Goal: Task Accomplishment & Management: Complete application form

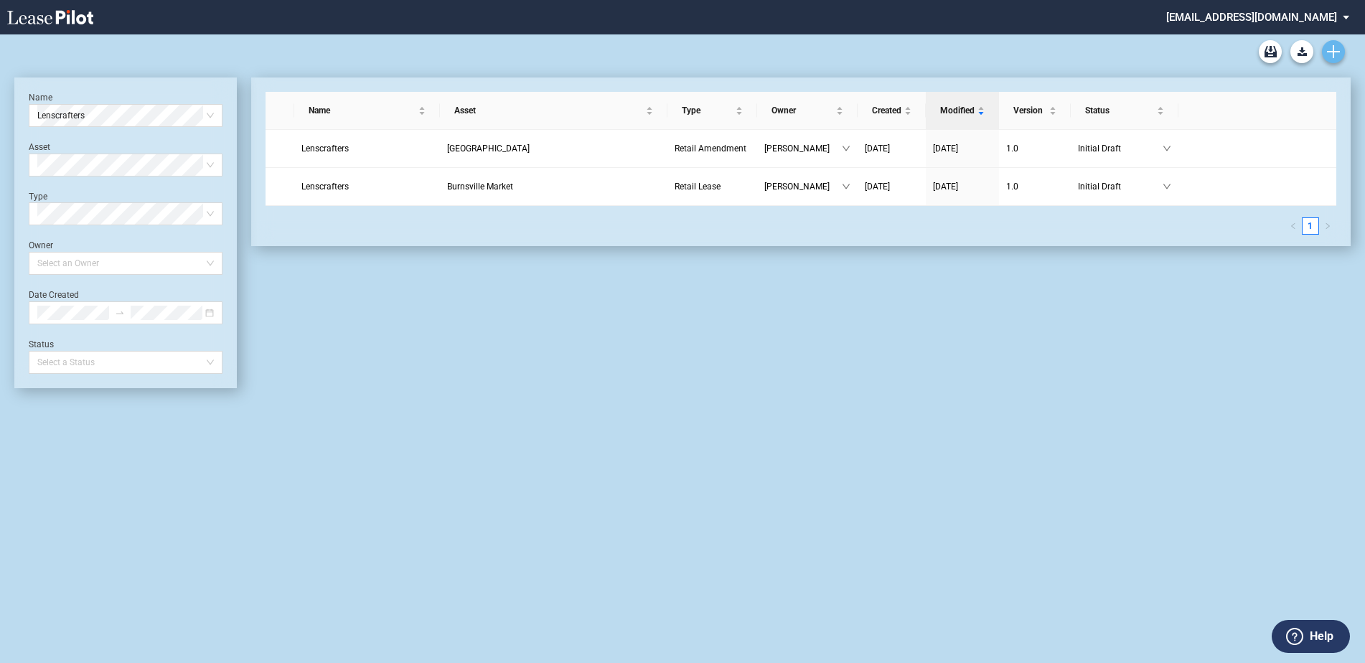
click at [1342, 48] on link "Create new document" at bounding box center [1333, 51] width 23 height 23
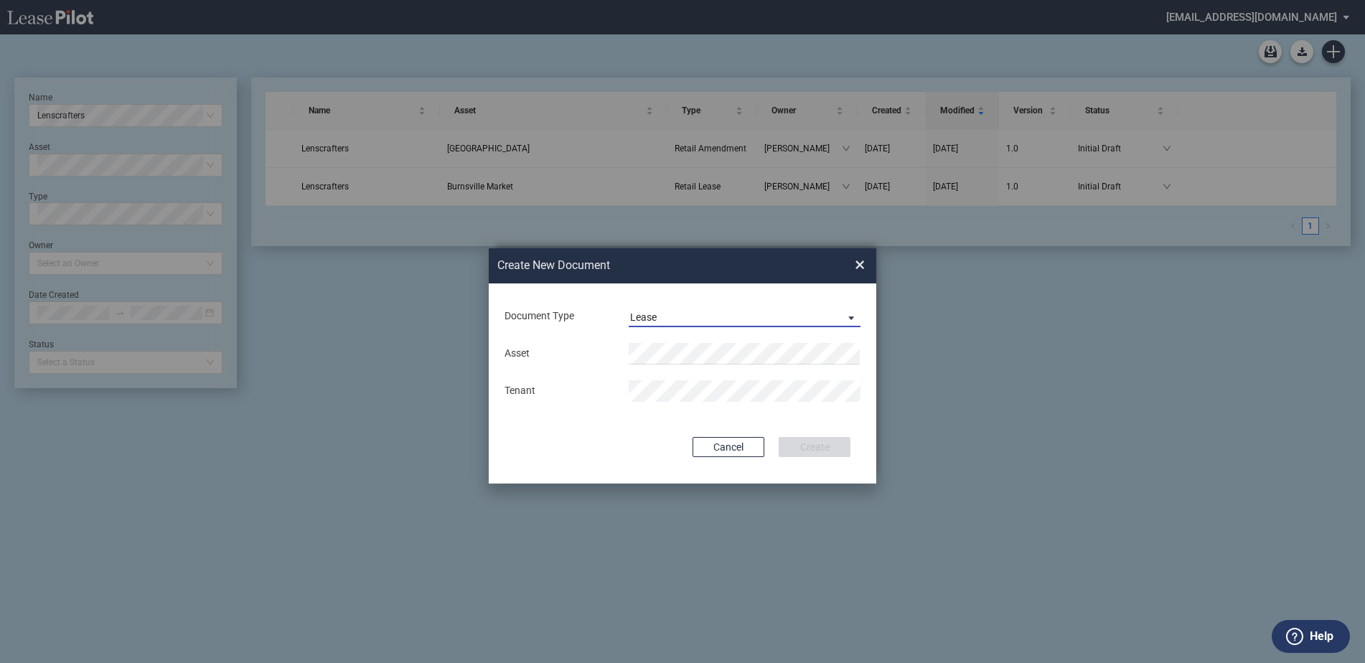
click at [721, 323] on span "Lease" at bounding box center [733, 318] width 206 height 14
drag, startPoint x: 721, startPoint y: 320, endPoint x: 709, endPoint y: 342, distance: 24.4
click at [721, 321] on md-option "Lease" at bounding box center [746, 317] width 255 height 34
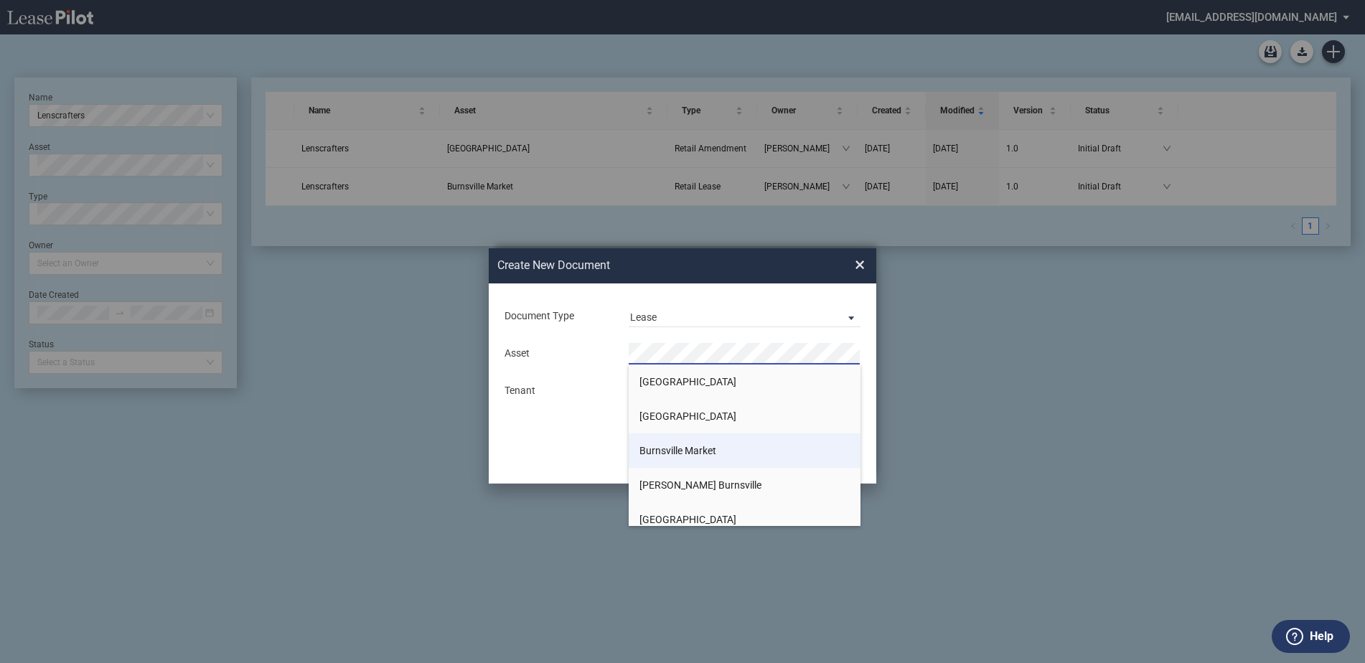
click at [692, 449] on span "Burnsville Market" at bounding box center [677, 450] width 77 height 11
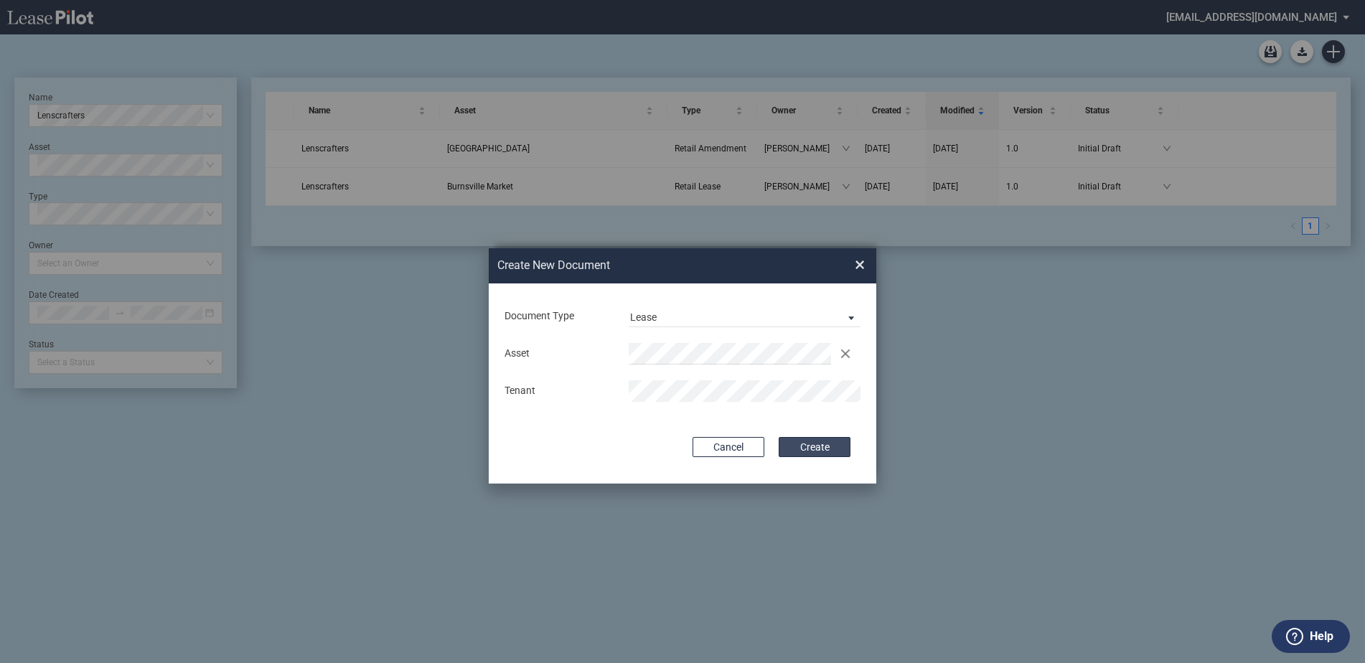
click at [805, 449] on button "Create" at bounding box center [815, 447] width 72 height 20
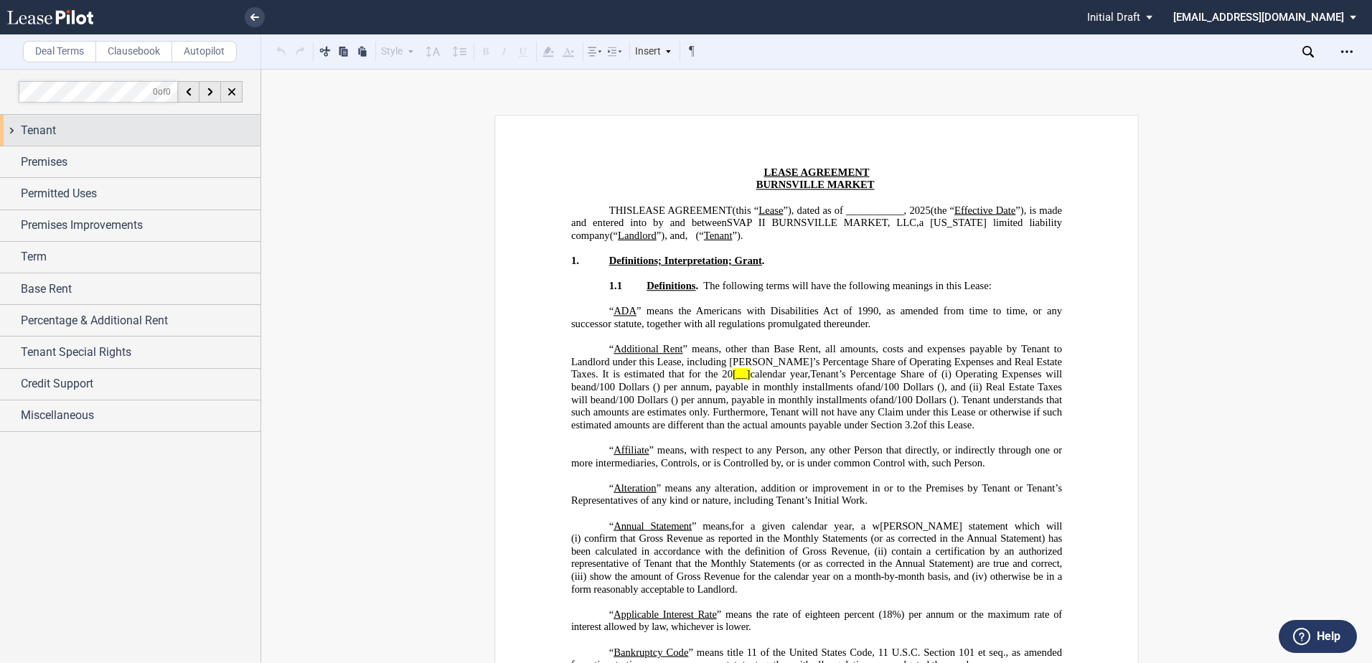
click at [93, 131] on div "Tenant" at bounding box center [141, 130] width 240 height 17
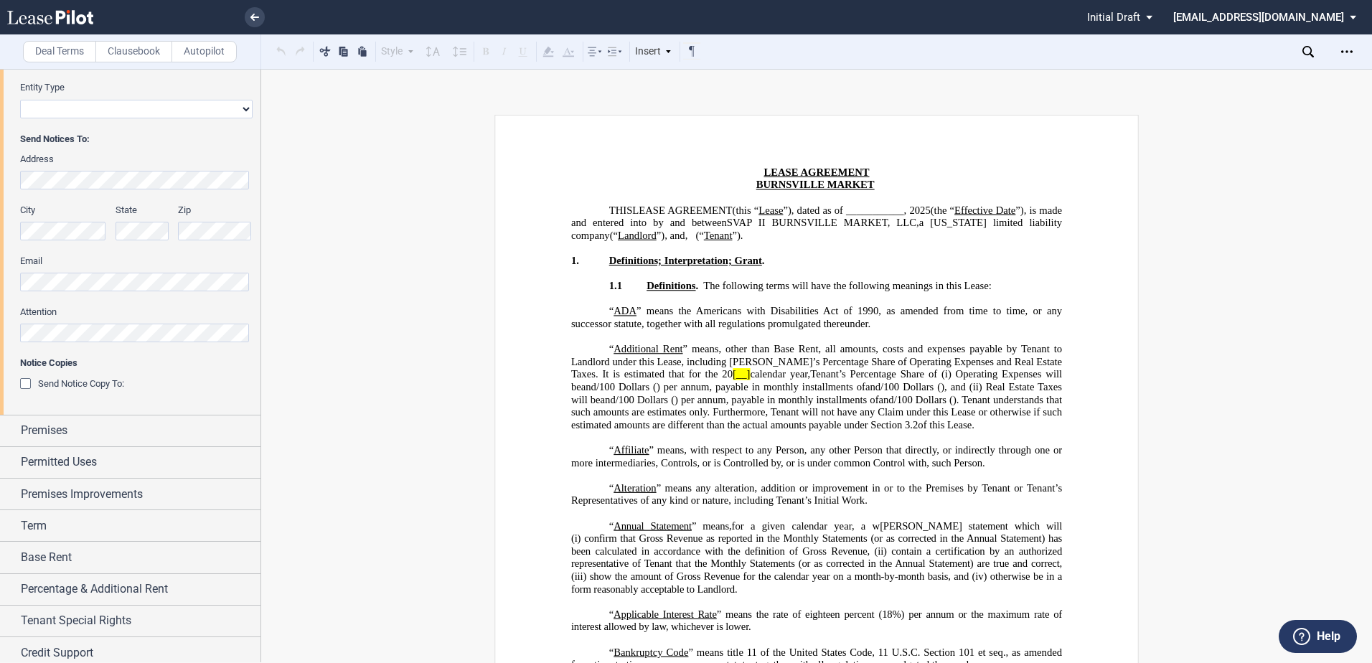
scroll to position [327, 0]
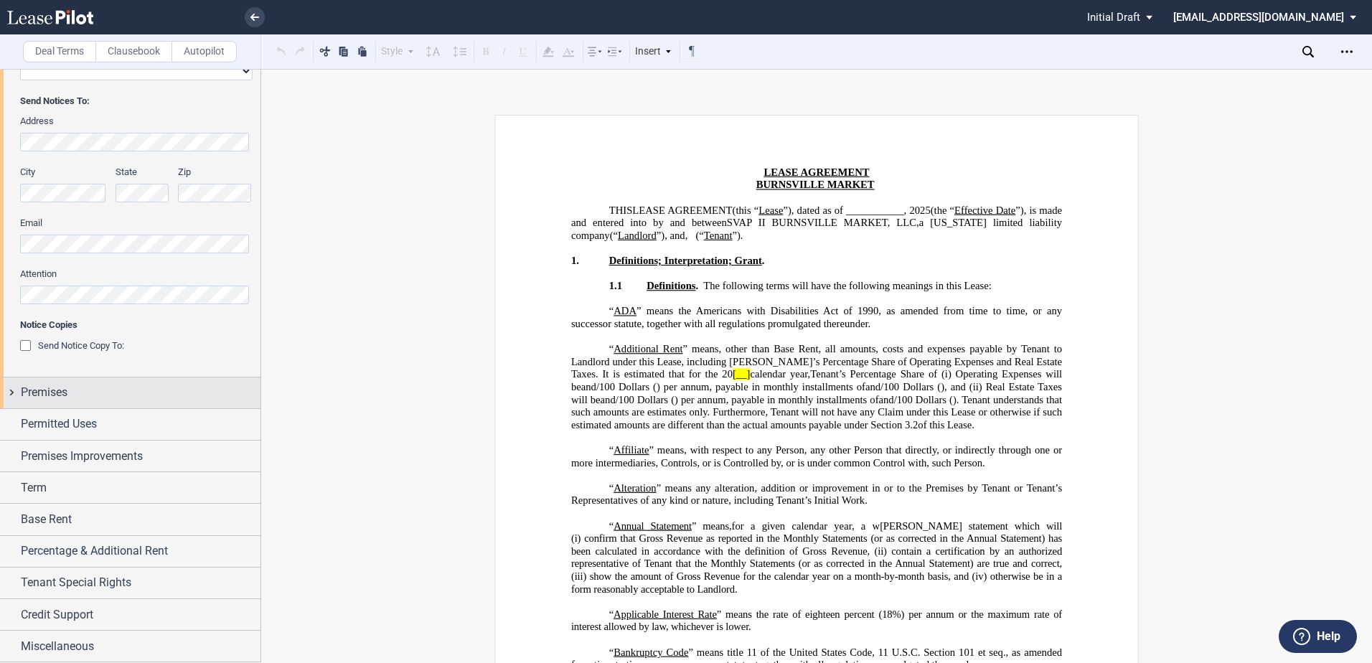
click at [81, 401] on div "Premises" at bounding box center [141, 392] width 240 height 17
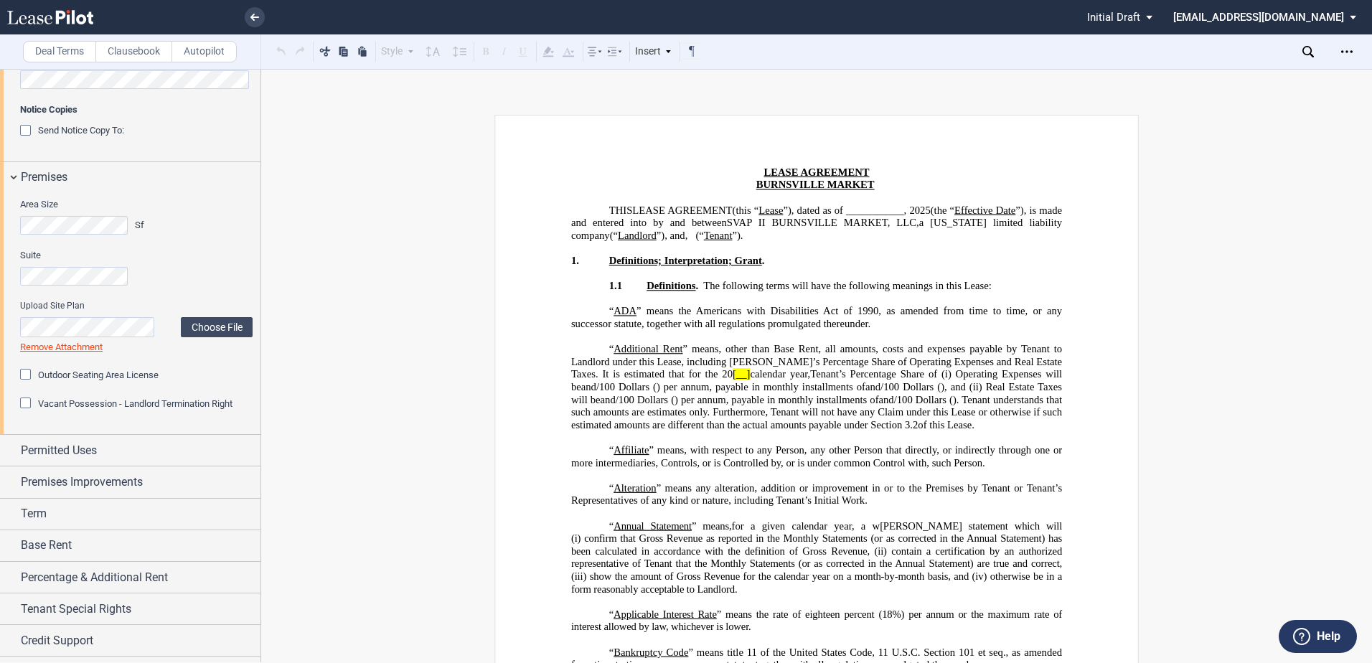
scroll to position [568, 0]
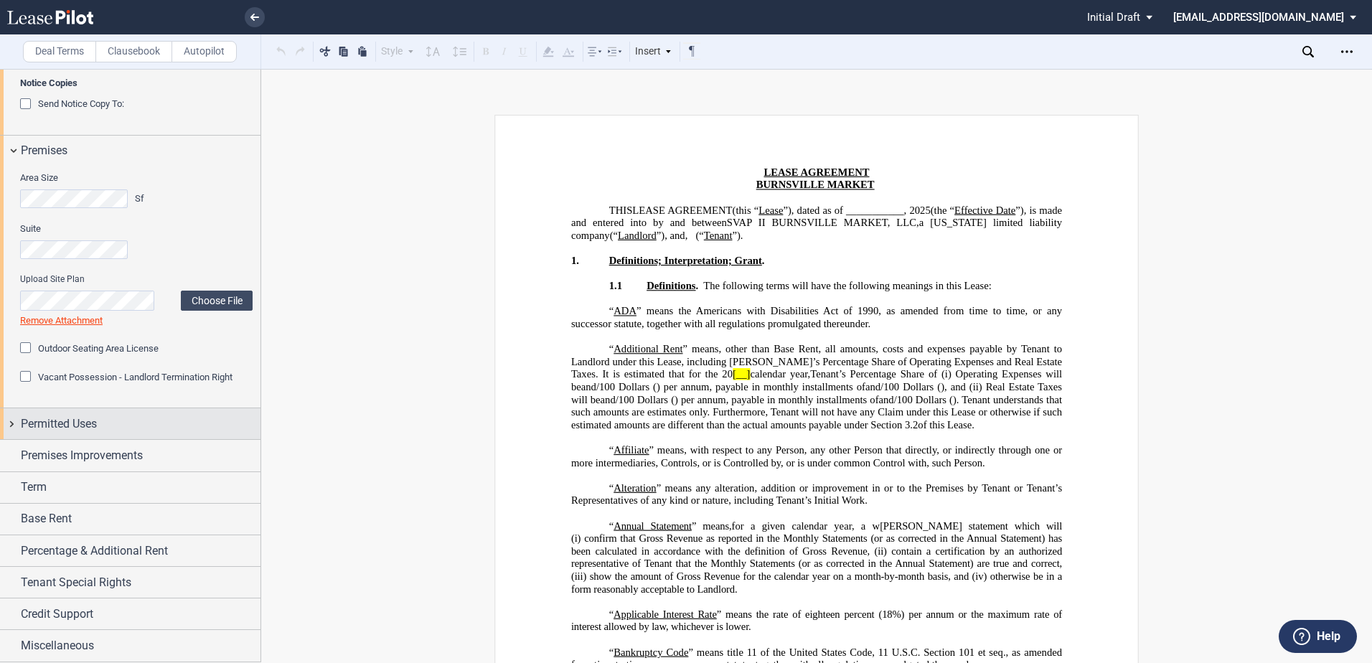
click at [90, 424] on span "Permitted Uses" at bounding box center [59, 424] width 76 height 17
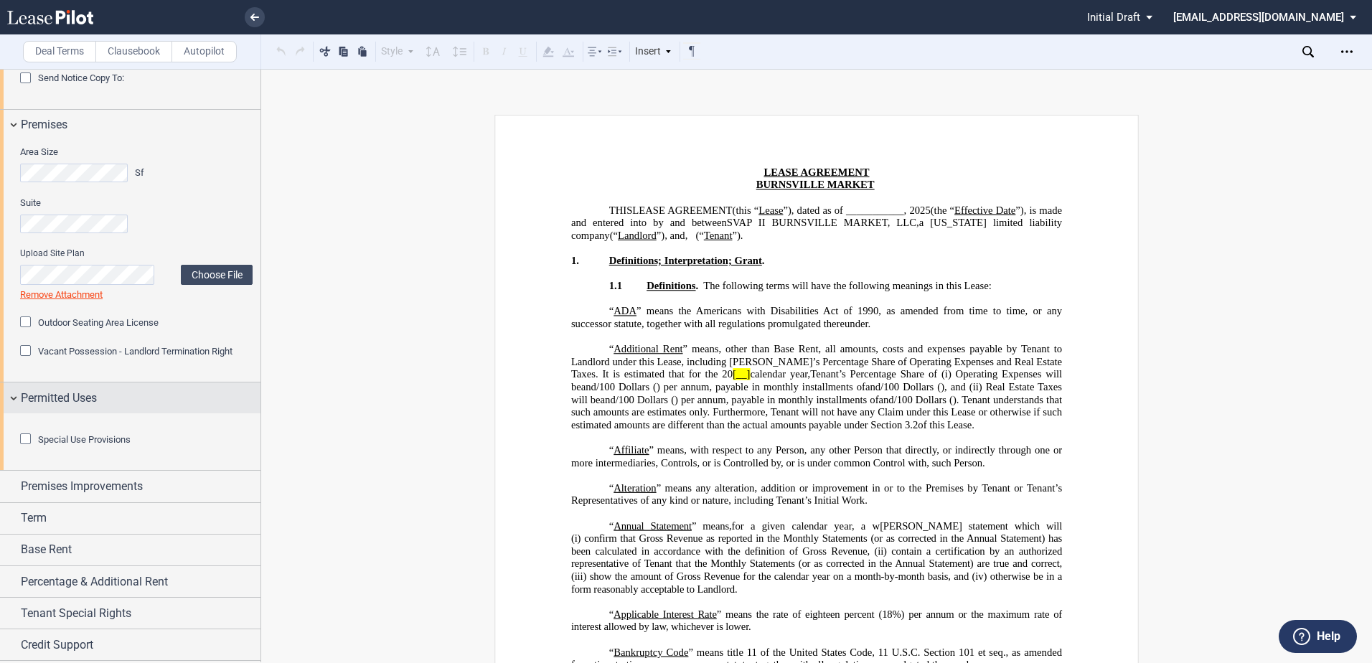
scroll to position [704, 0]
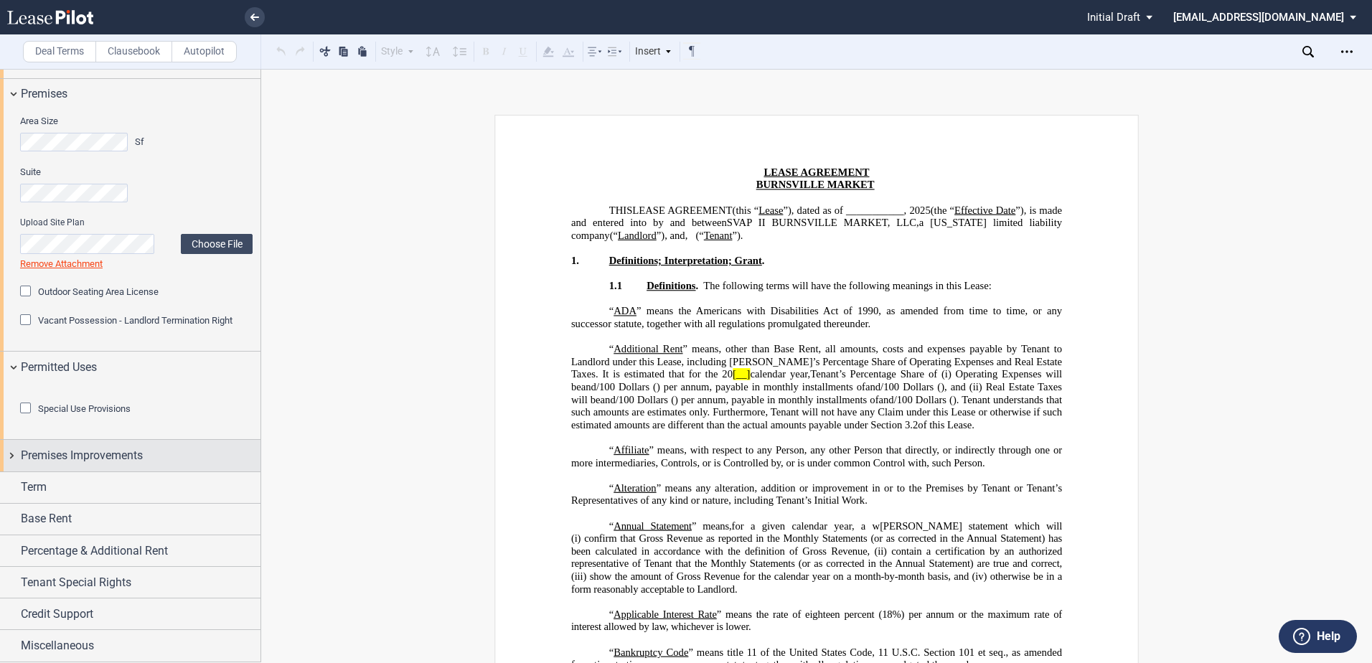
click at [60, 459] on span "Premises Improvements" at bounding box center [82, 455] width 122 height 17
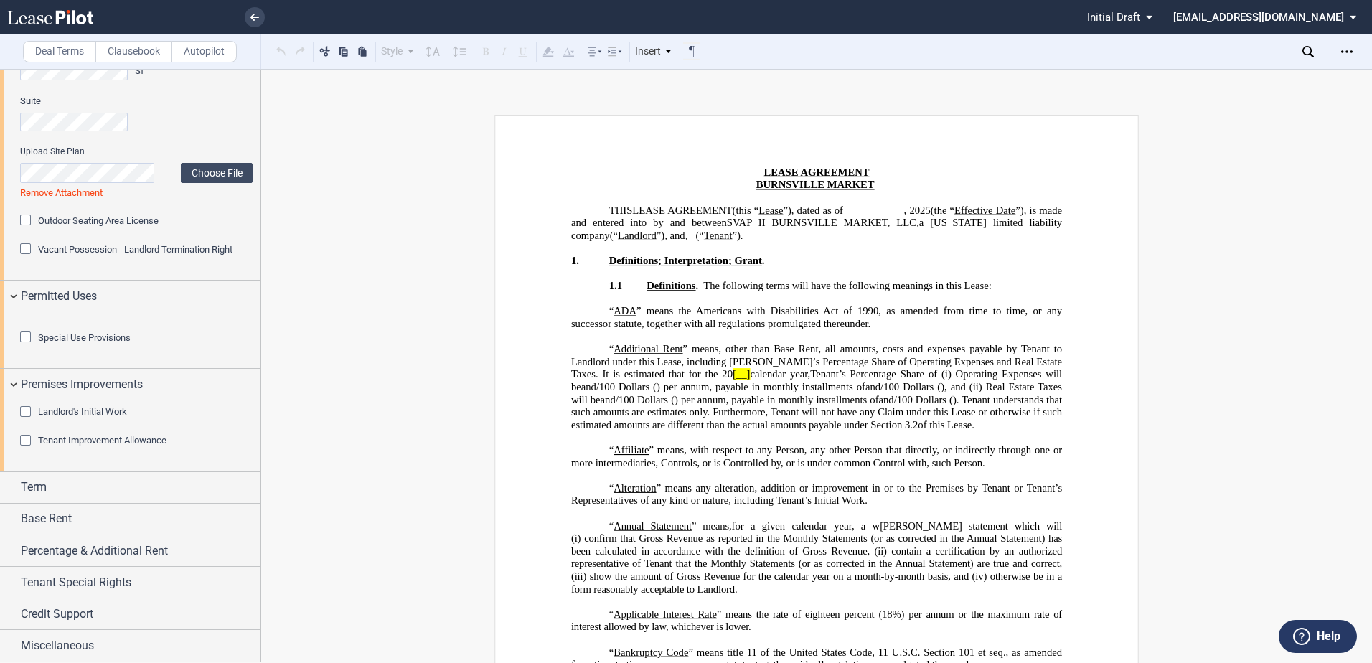
scroll to position [775, 0]
click at [80, 416] on span "Landlord's Initial Work" at bounding box center [82, 411] width 89 height 11
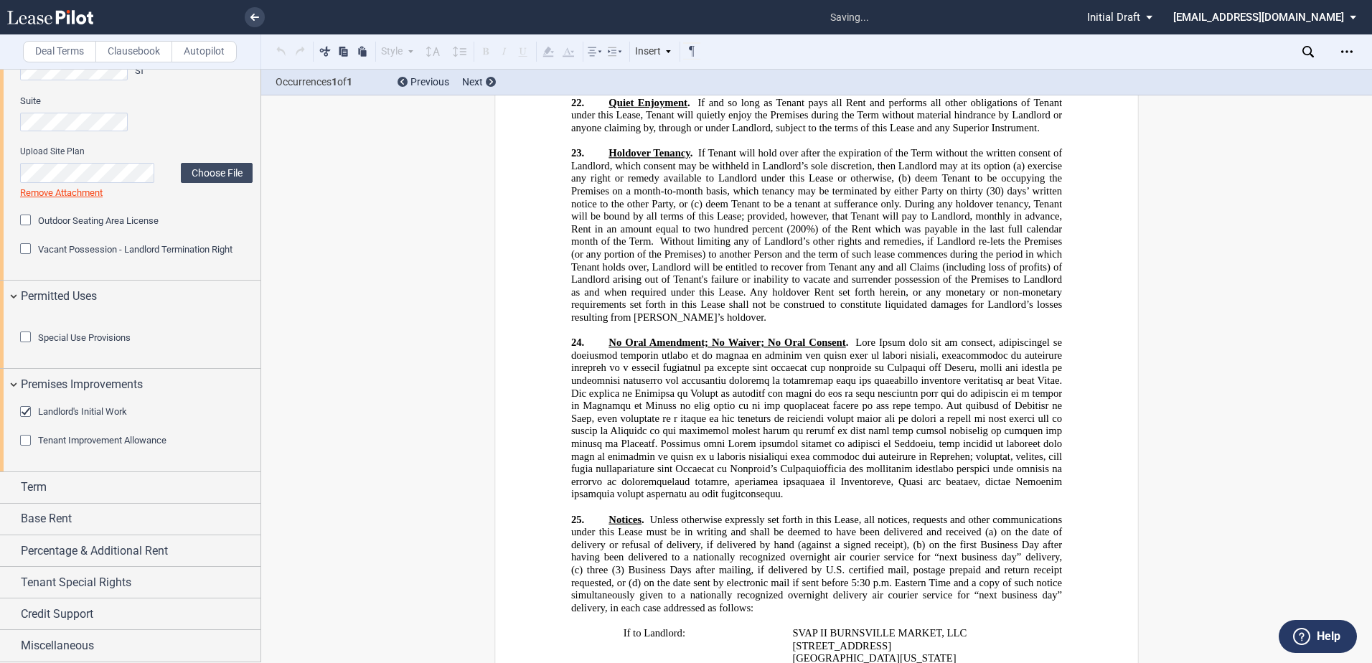
scroll to position [24827, 0]
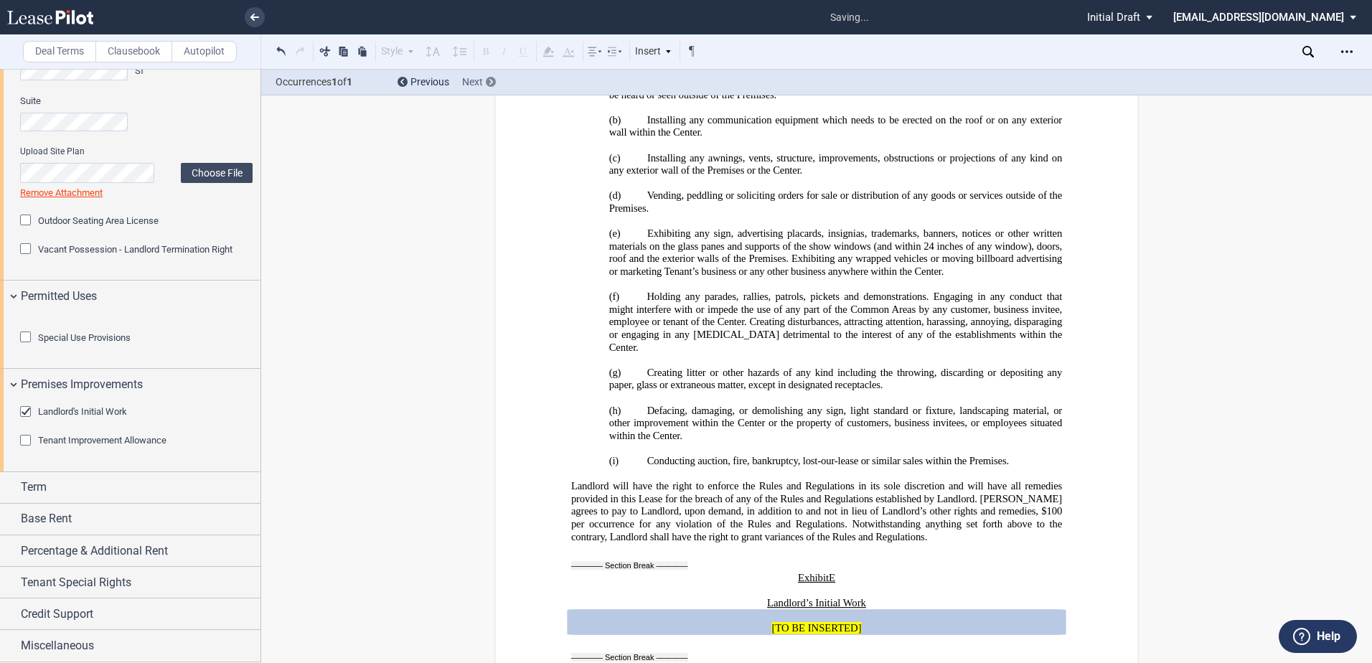
click at [482, 81] on span "Next" at bounding box center [472, 81] width 21 height 11
click at [482, 82] on span "Next" at bounding box center [472, 81] width 21 height 11
click at [74, 493] on div "Term" at bounding box center [141, 487] width 240 height 17
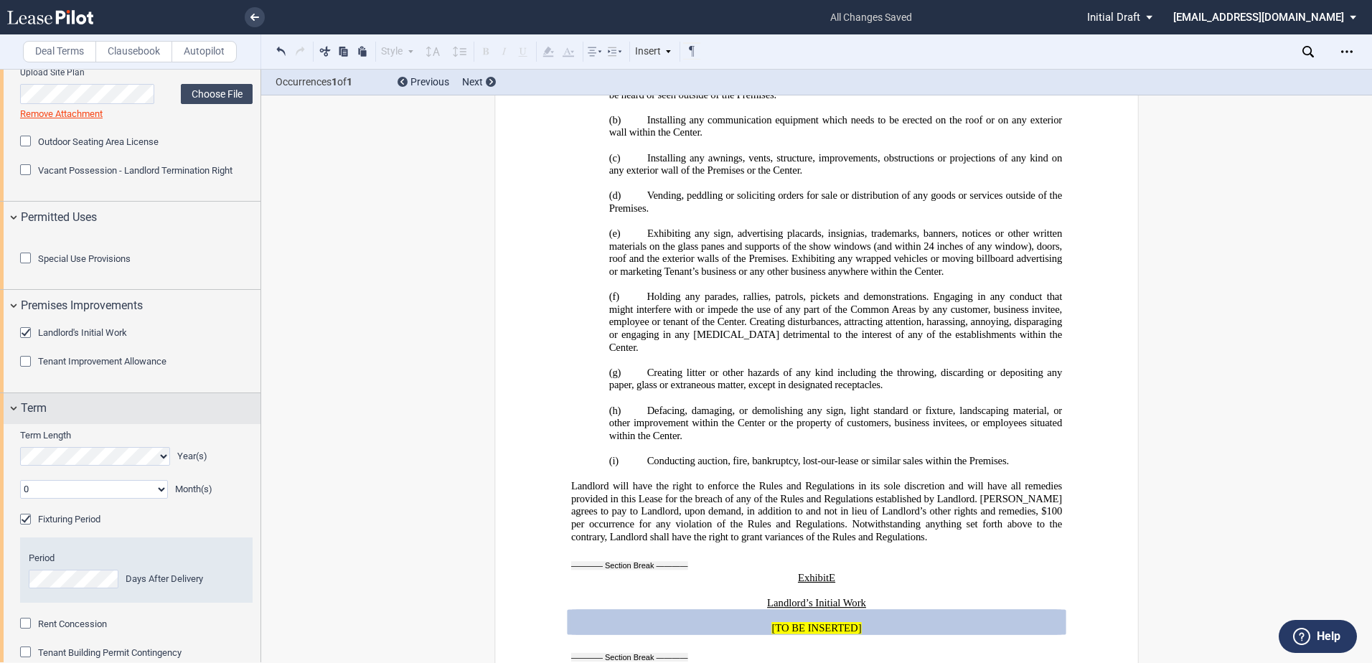
drag, startPoint x: 75, startPoint y: 491, endPoint x: 36, endPoint y: 493, distance: 39.5
click at [36, 417] on span "Term" at bounding box center [34, 408] width 26 height 17
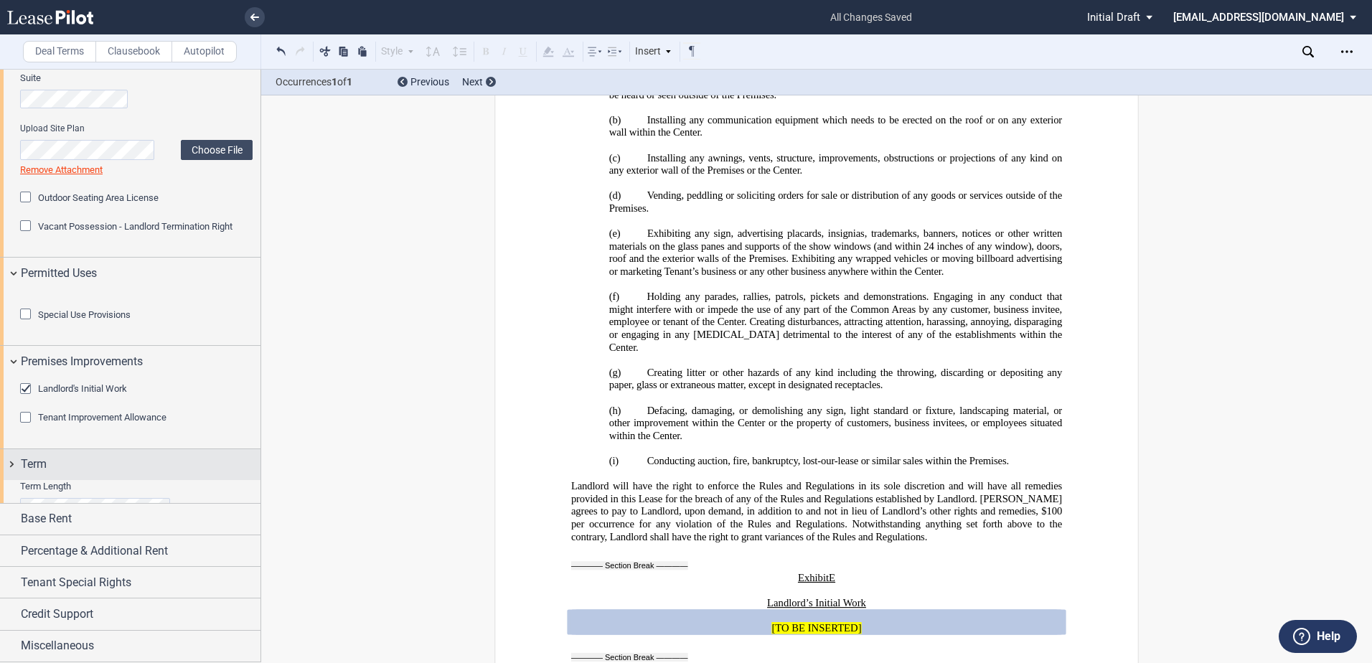
click at [37, 473] on span "Term" at bounding box center [34, 464] width 26 height 17
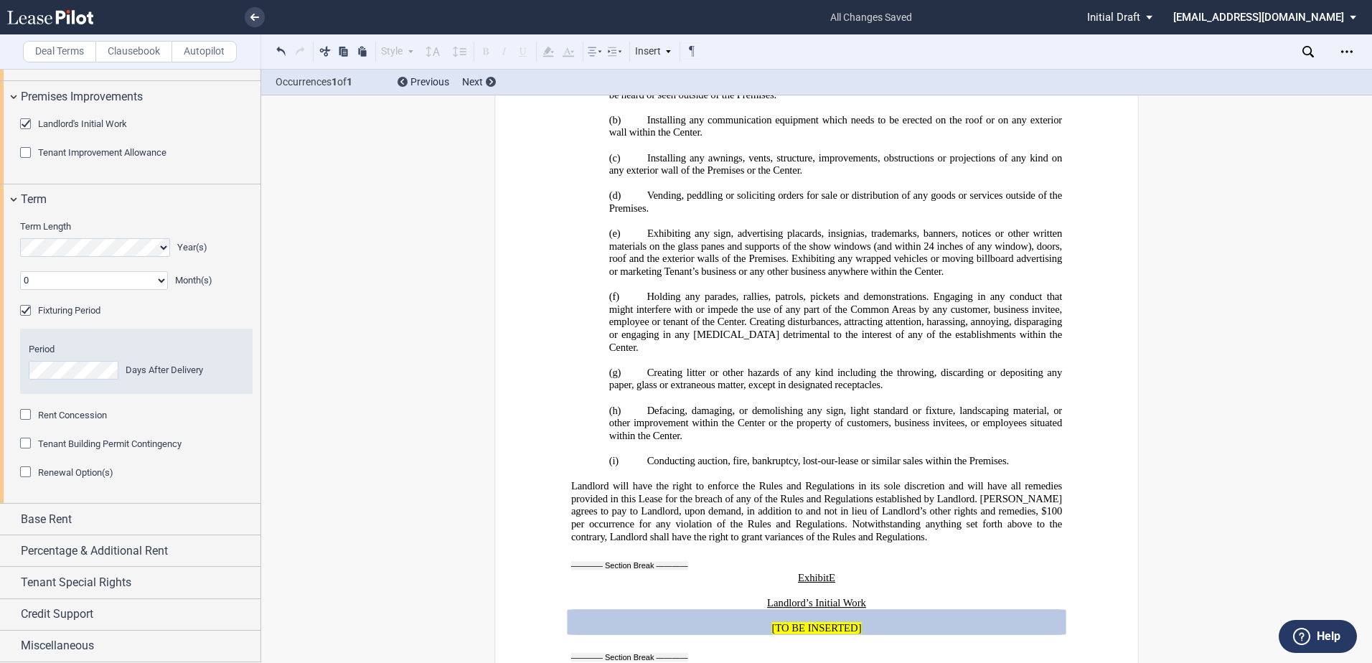
scroll to position [1063, 0]
click at [98, 311] on span "Fixturing Period" at bounding box center [69, 310] width 62 height 11
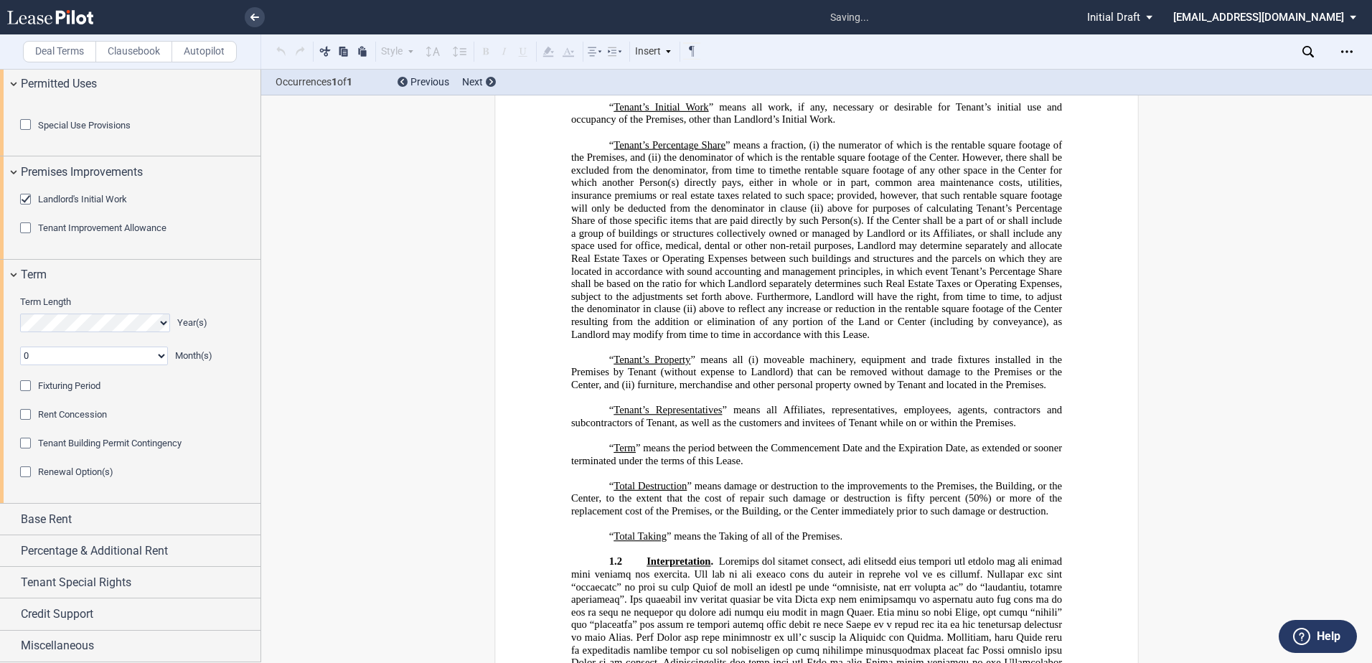
scroll to position [3983, 0]
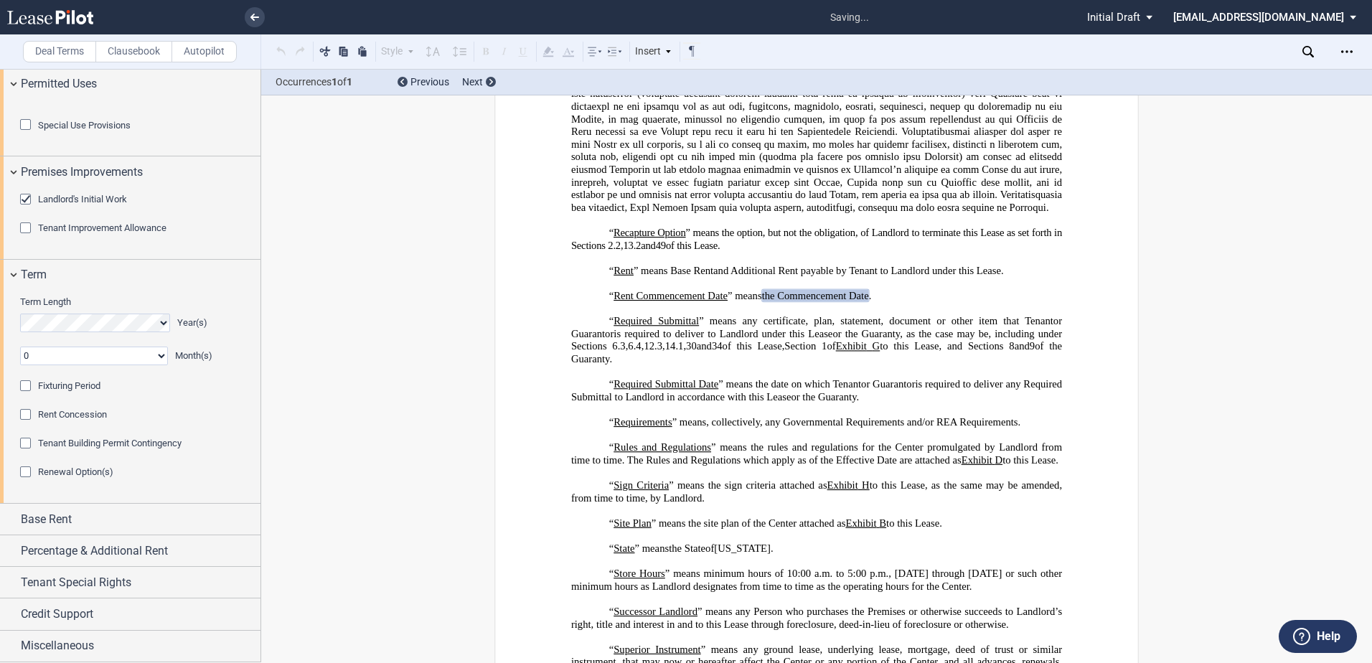
click at [98, 311] on div "Term Length Year(s)" at bounding box center [136, 314] width 233 height 37
click at [44, 389] on span "Fixturing Period" at bounding box center [69, 385] width 62 height 11
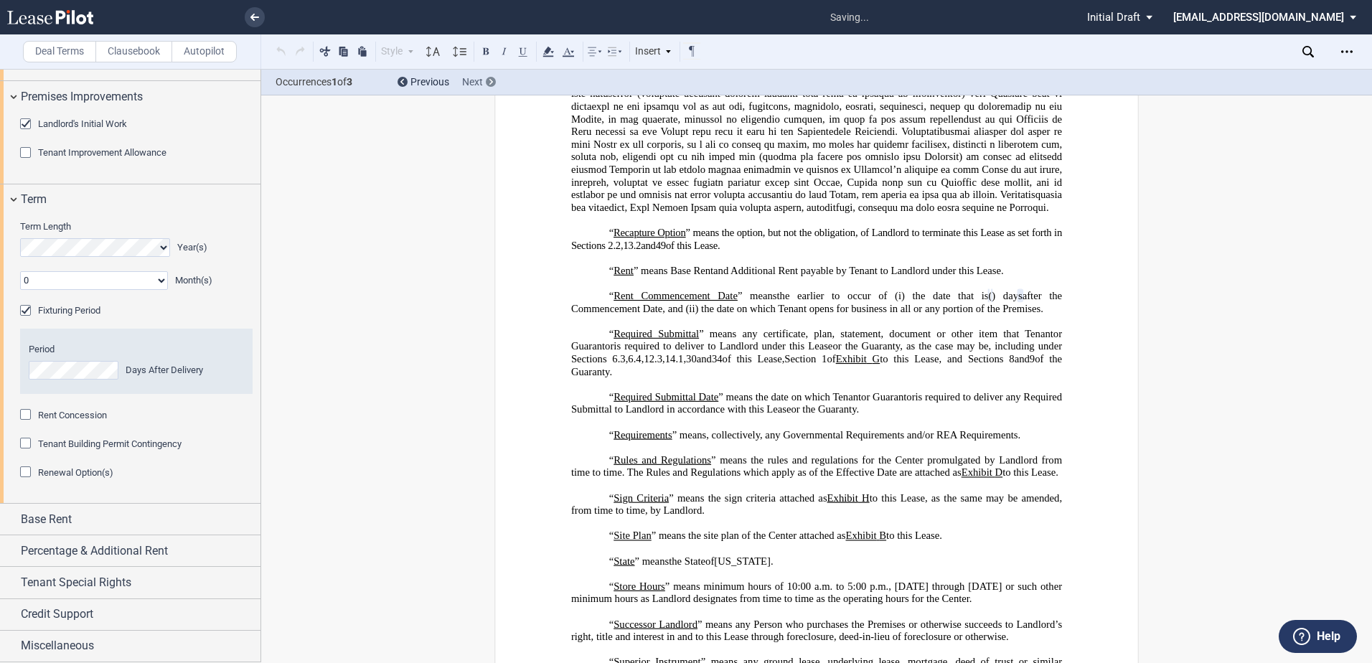
click at [483, 77] on div "Next" at bounding box center [479, 82] width 34 height 14
click at [484, 83] on div "Next" at bounding box center [479, 82] width 34 height 14
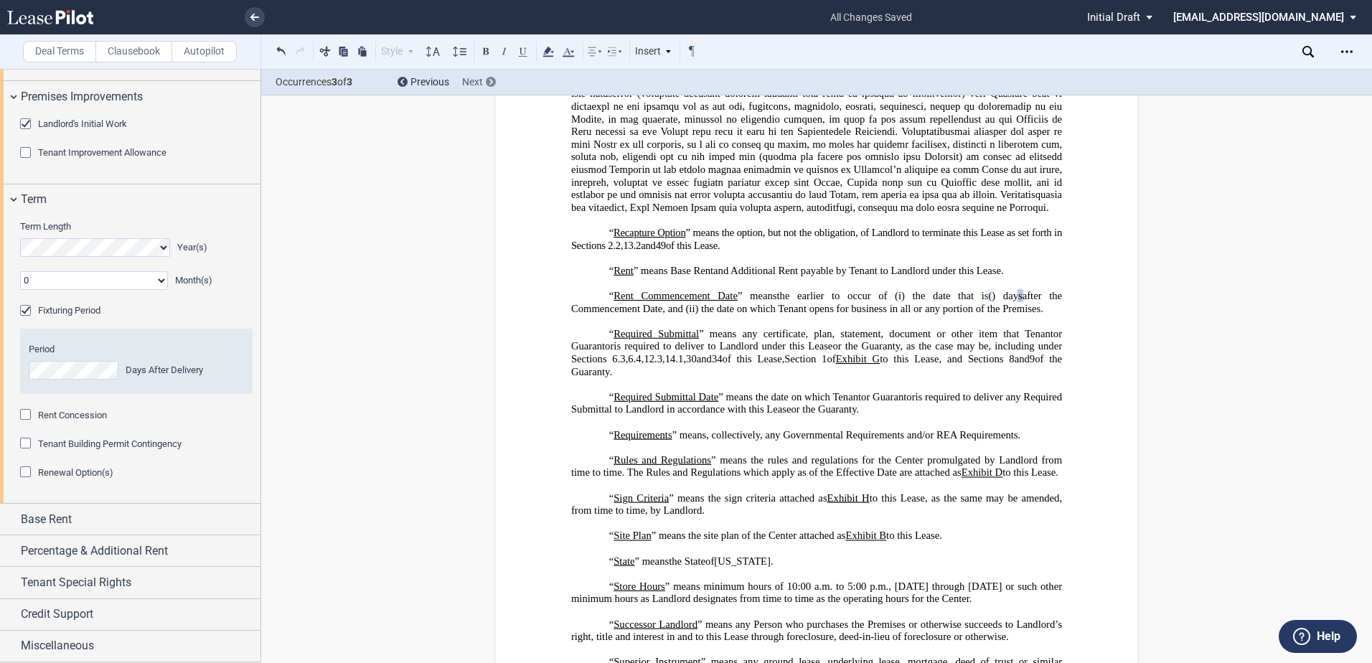
click at [484, 83] on div "Next" at bounding box center [479, 82] width 34 height 14
click at [77, 449] on span "Tenant Building Permit Contingency" at bounding box center [110, 444] width 144 height 11
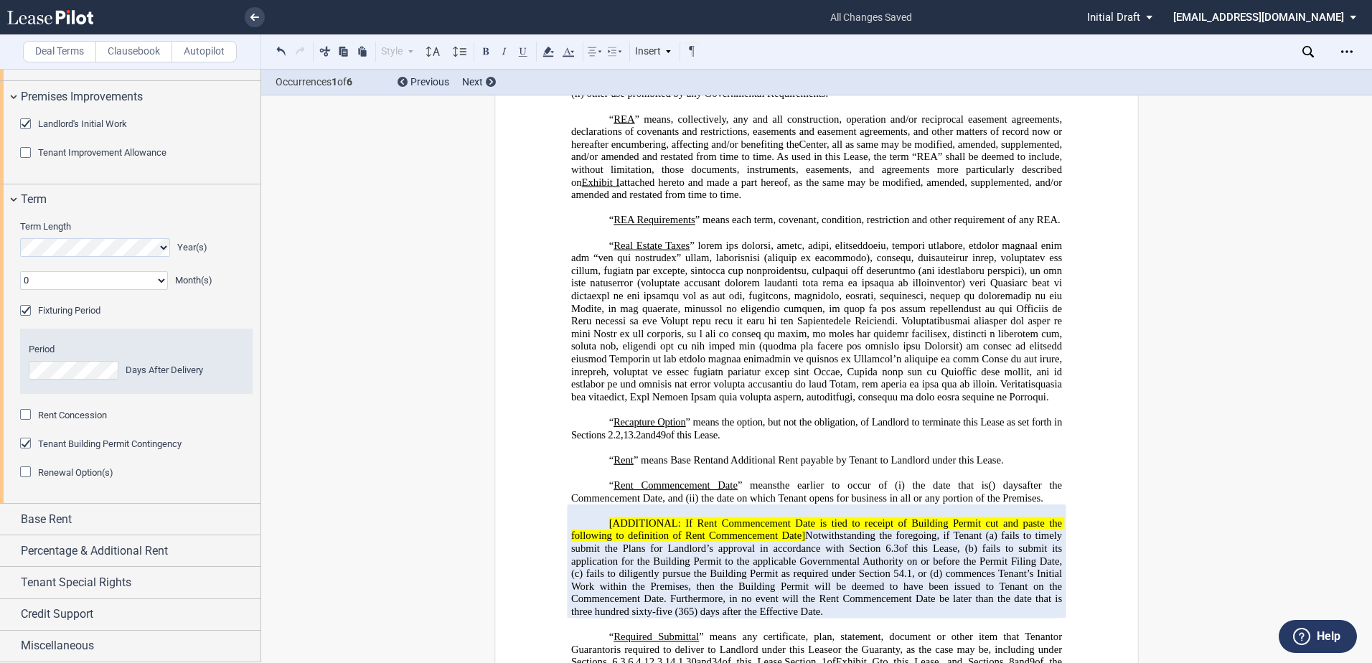
scroll to position [4173, 0]
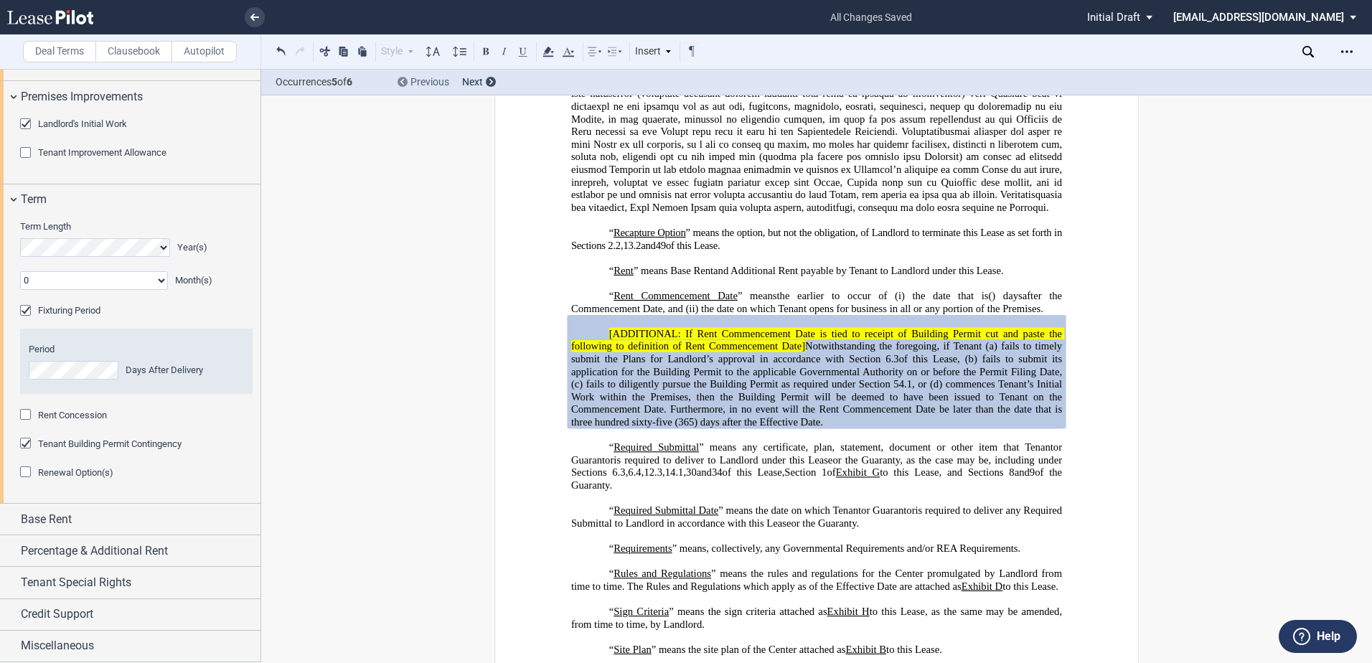
click at [407, 80] on div at bounding box center [403, 82] width 10 height 10
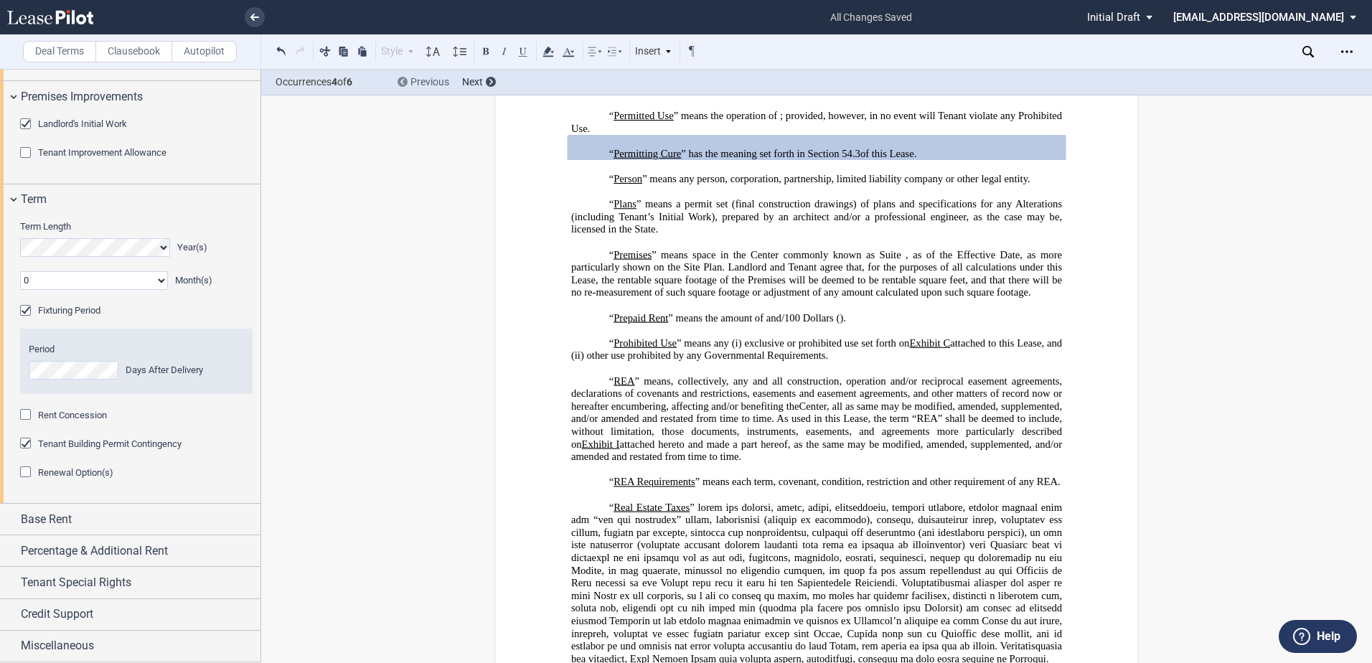
scroll to position [3561, 0]
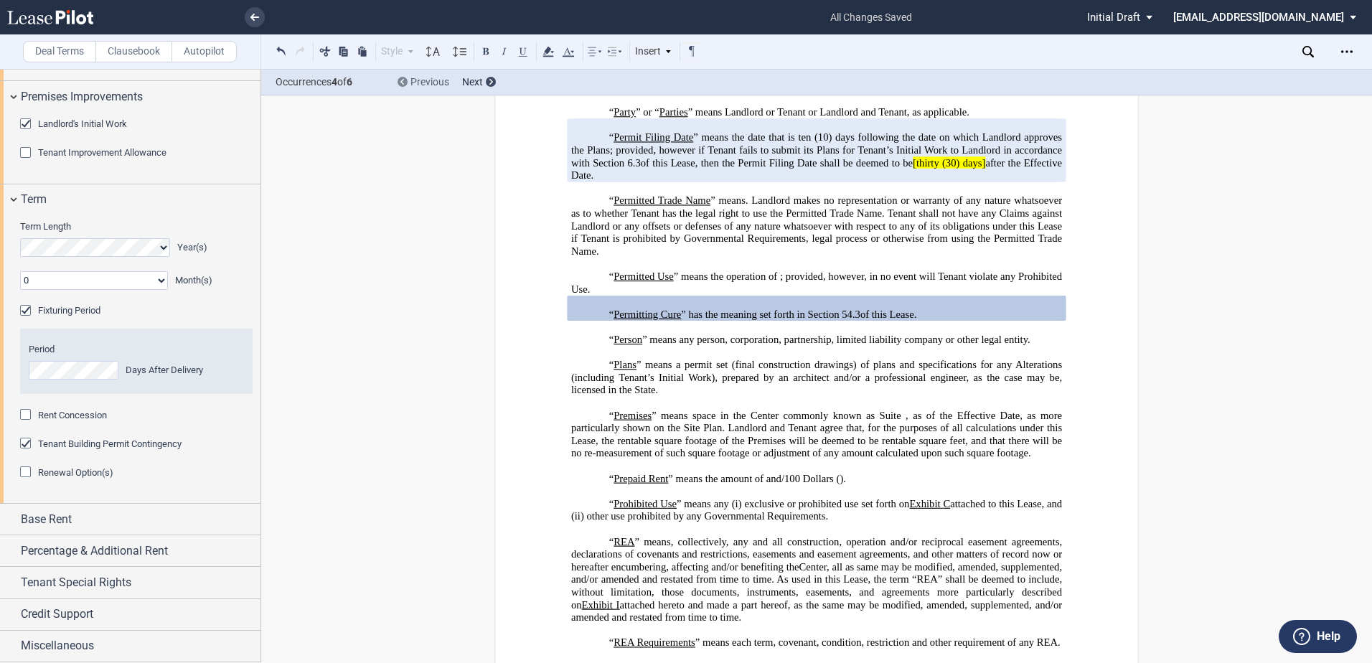
click at [407, 80] on div at bounding box center [403, 82] width 10 height 10
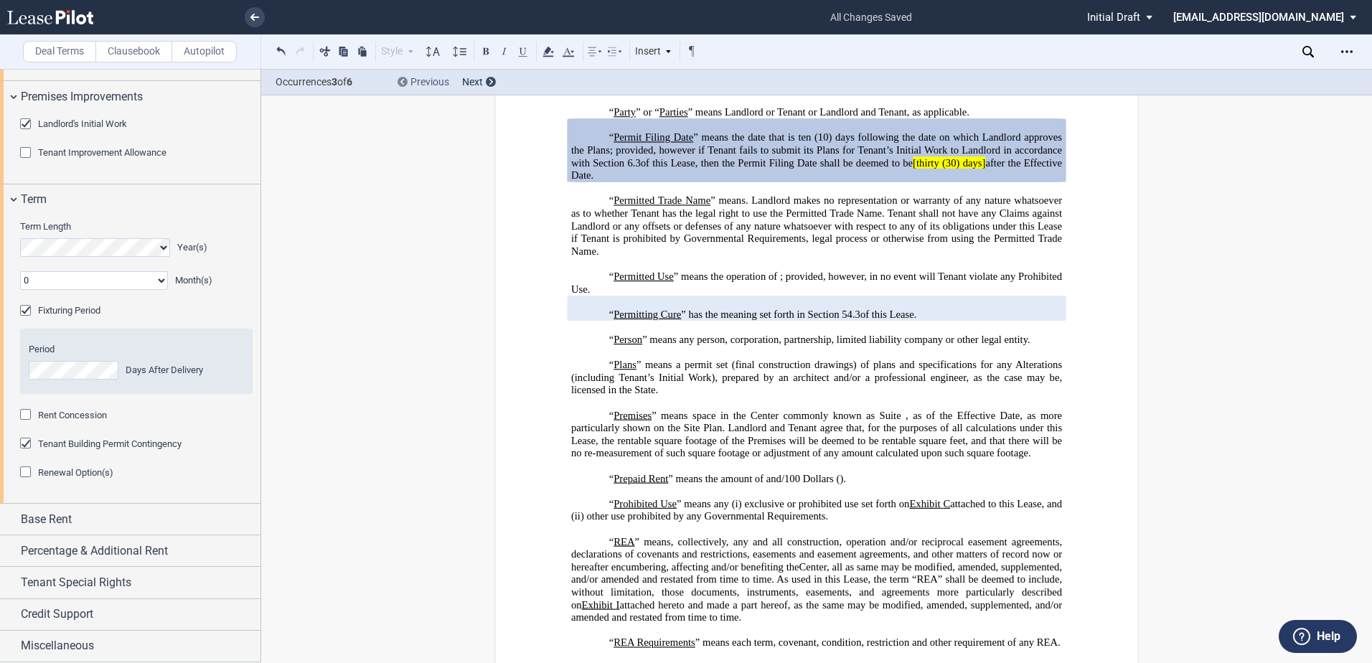
click at [407, 80] on div at bounding box center [403, 82] width 10 height 10
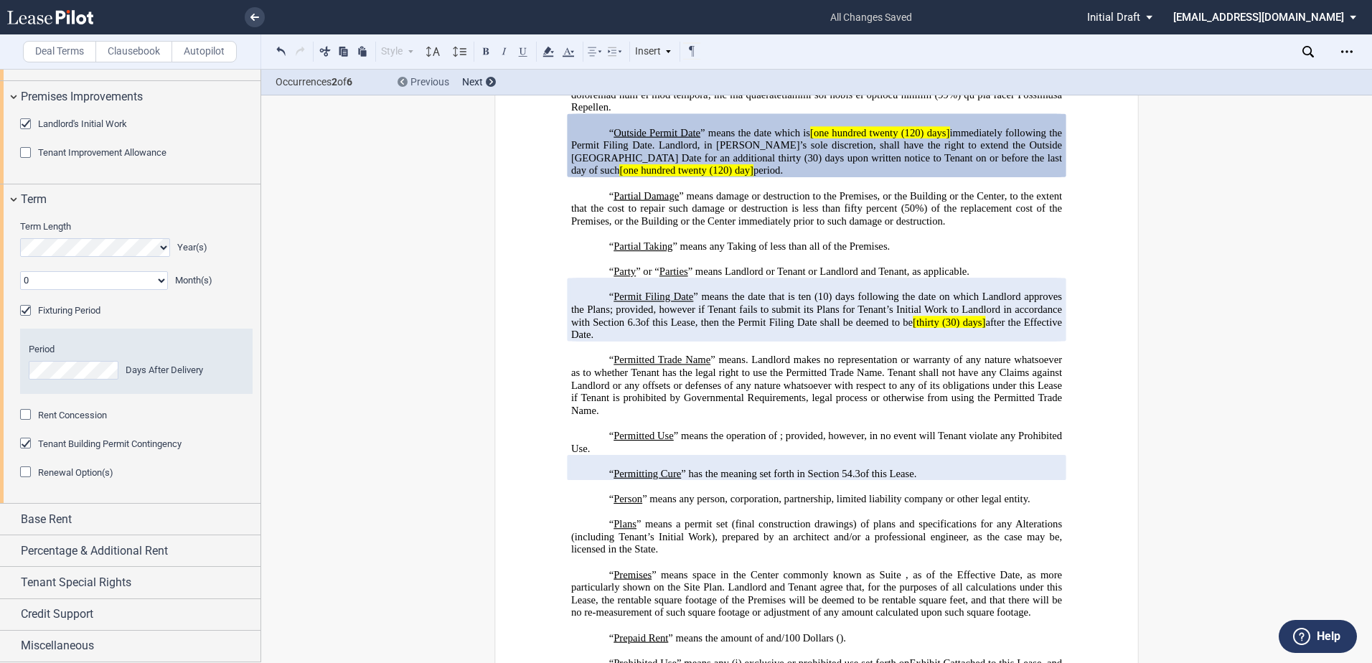
scroll to position [3236, 0]
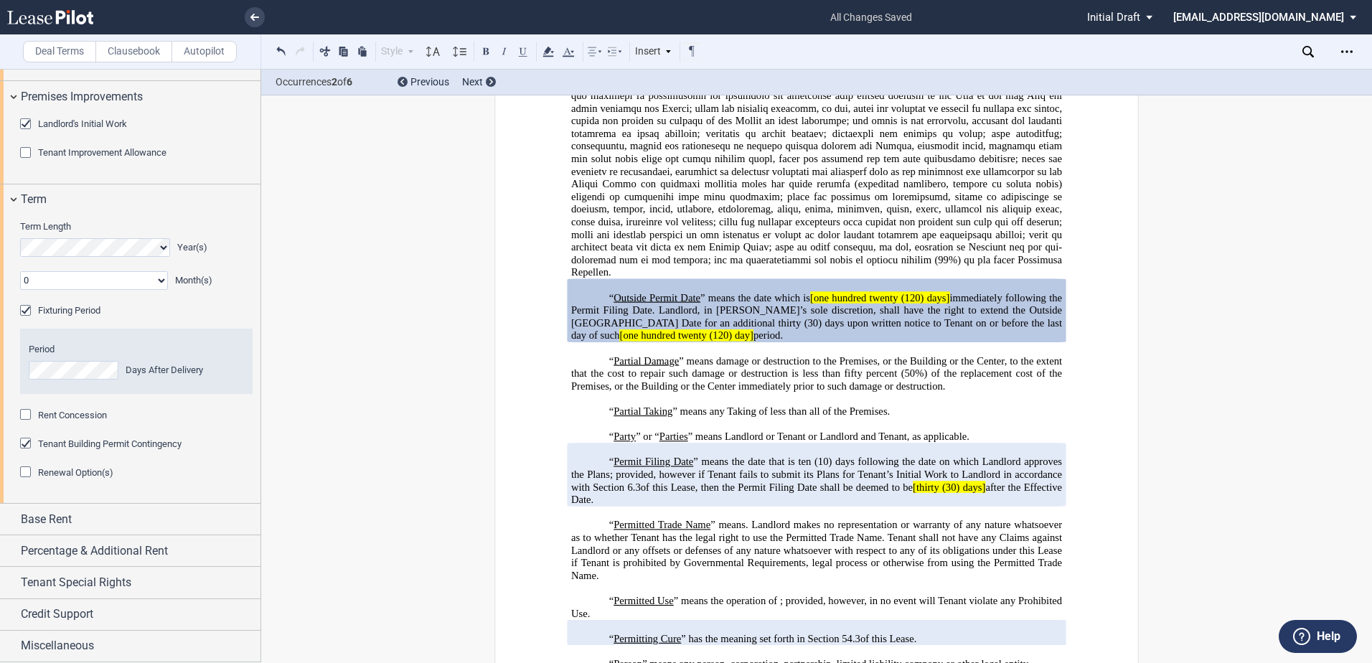
drag, startPoint x: 407, startPoint y: 80, endPoint x: 393, endPoint y: 86, distance: 15.5
click at [393, 86] on div "Occurrences 2 of 6 Previous Next" at bounding box center [816, 83] width 1111 height 26
click at [408, 80] on div "Previous" at bounding box center [424, 82] width 52 height 14
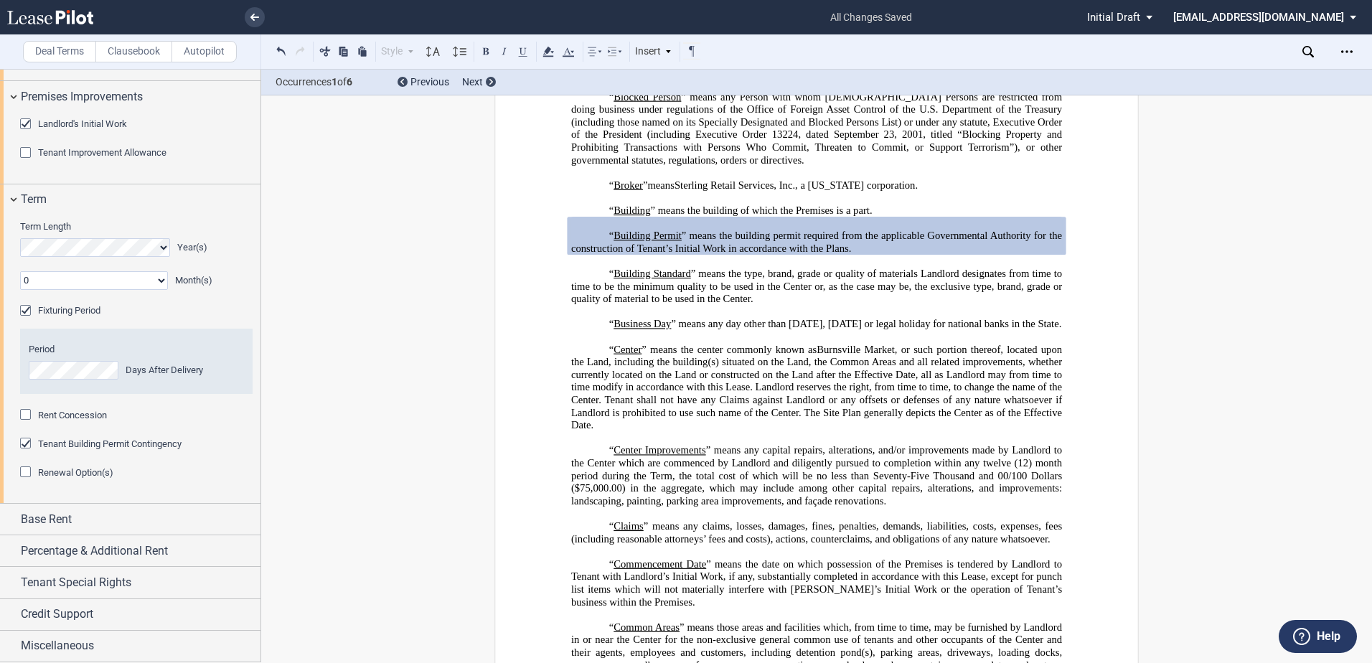
scroll to position [728, 0]
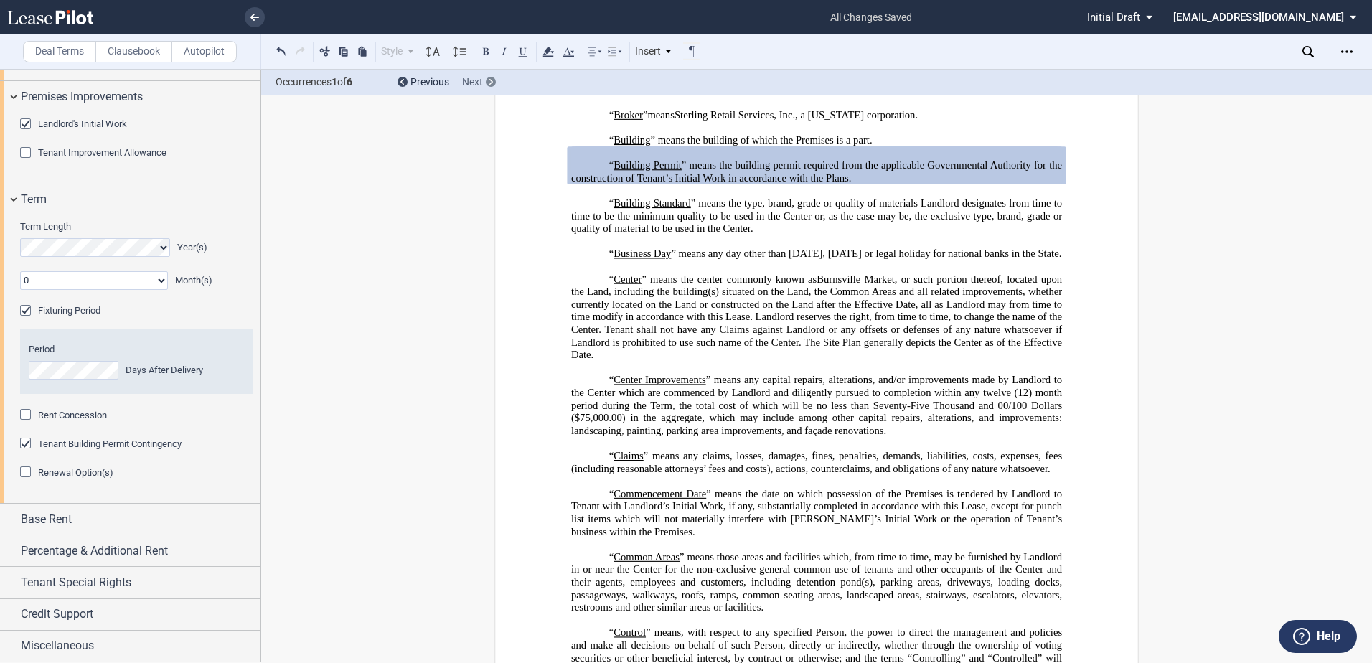
click at [484, 80] on div "Next" at bounding box center [479, 82] width 34 height 14
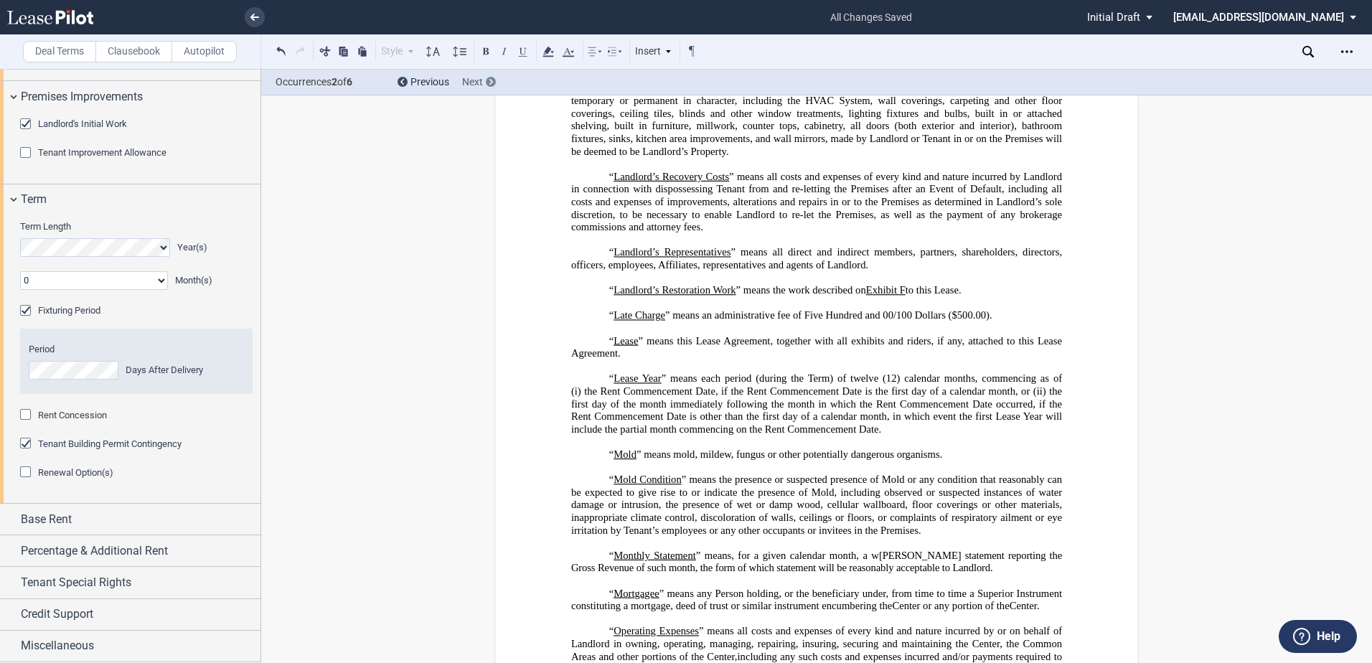
scroll to position [3236, 0]
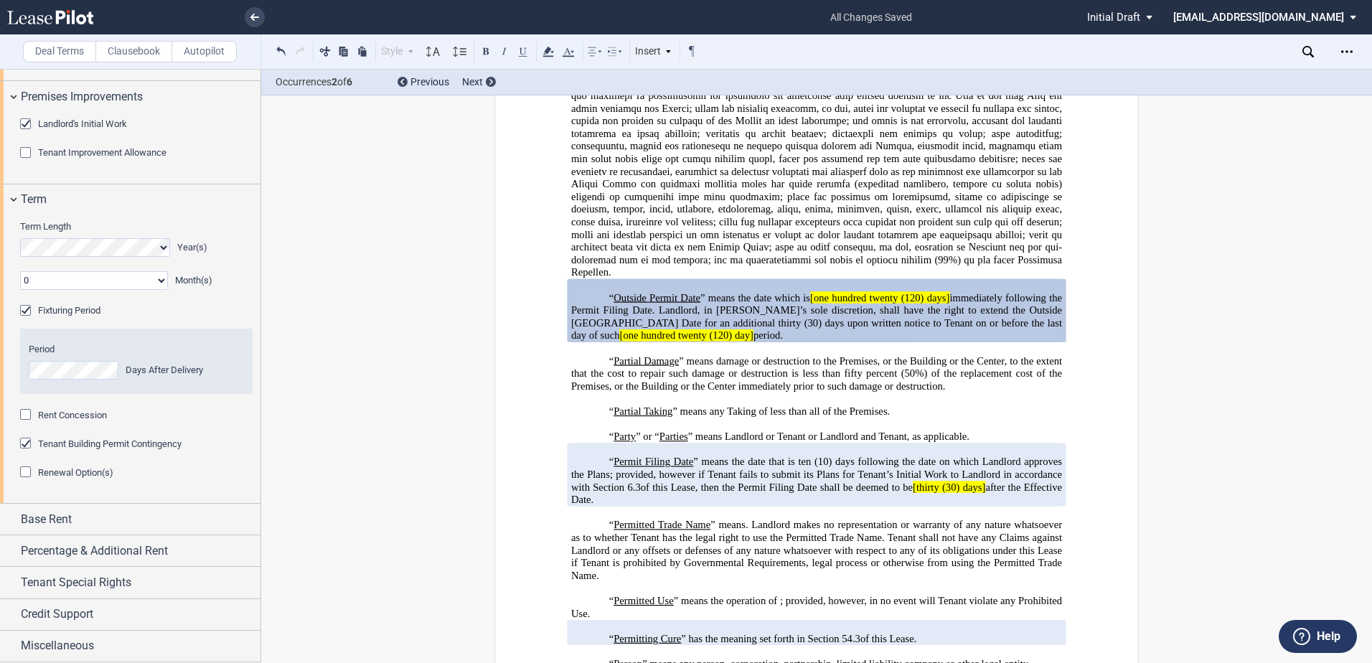
click at [23, 452] on div "Tenant Building Permit Contingency" at bounding box center [27, 445] width 14 height 14
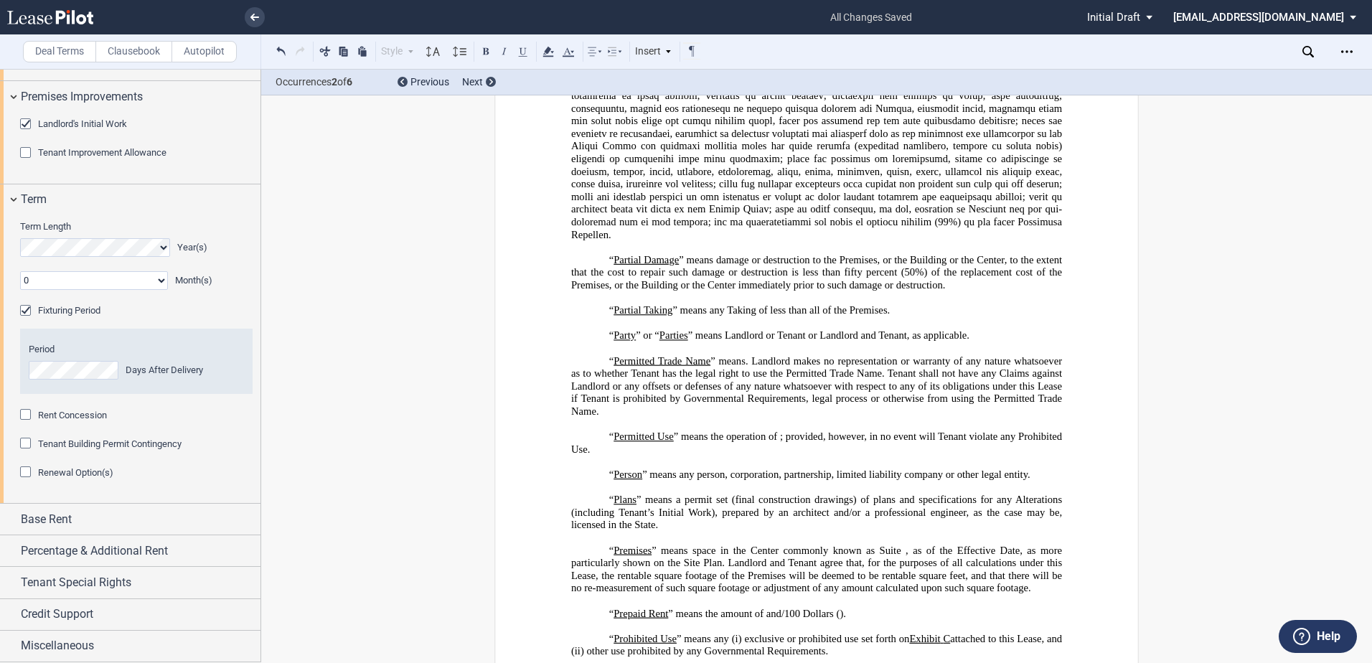
scroll to position [3198, 0]
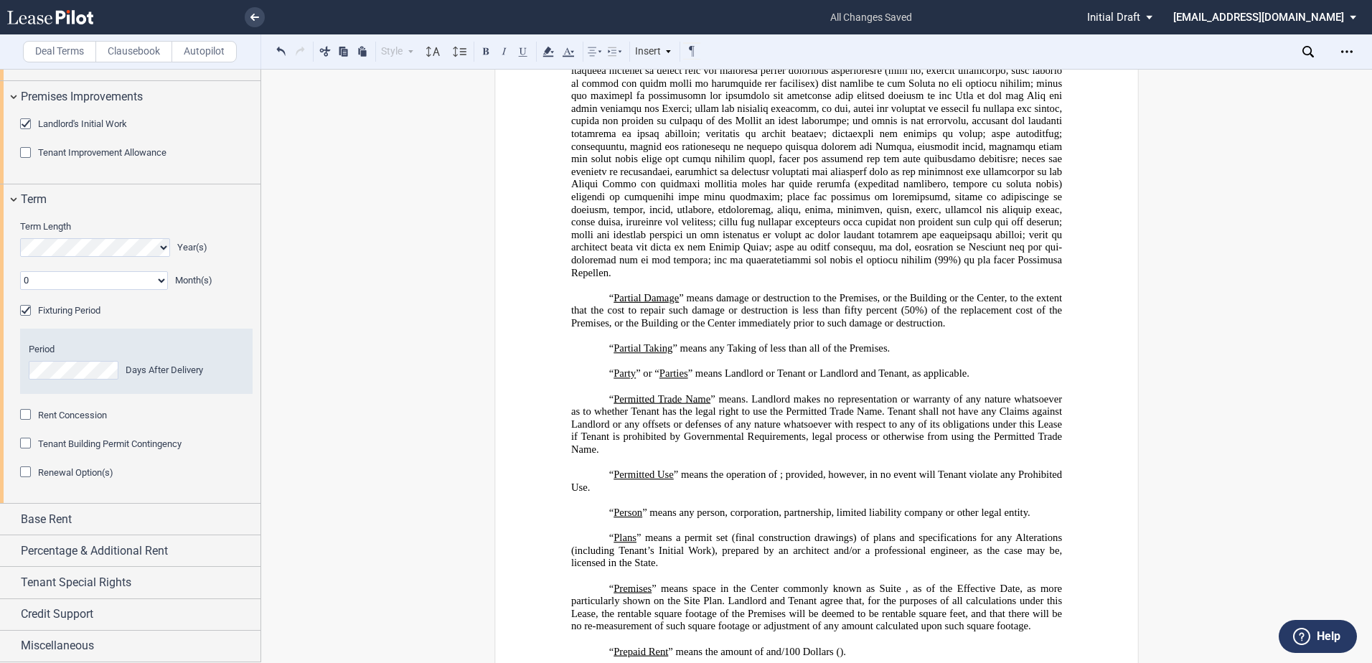
click at [57, 449] on span "Tenant Building Permit Contingency" at bounding box center [110, 444] width 144 height 11
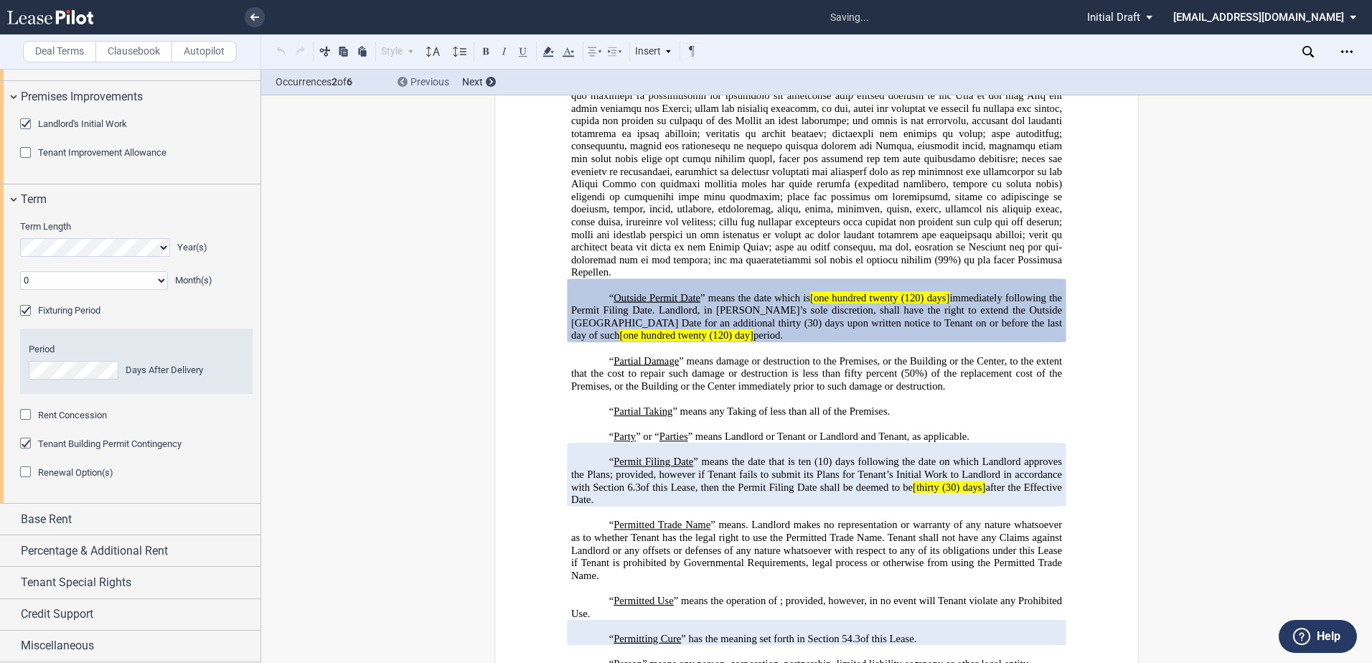
click at [407, 83] on div at bounding box center [403, 82] width 10 height 10
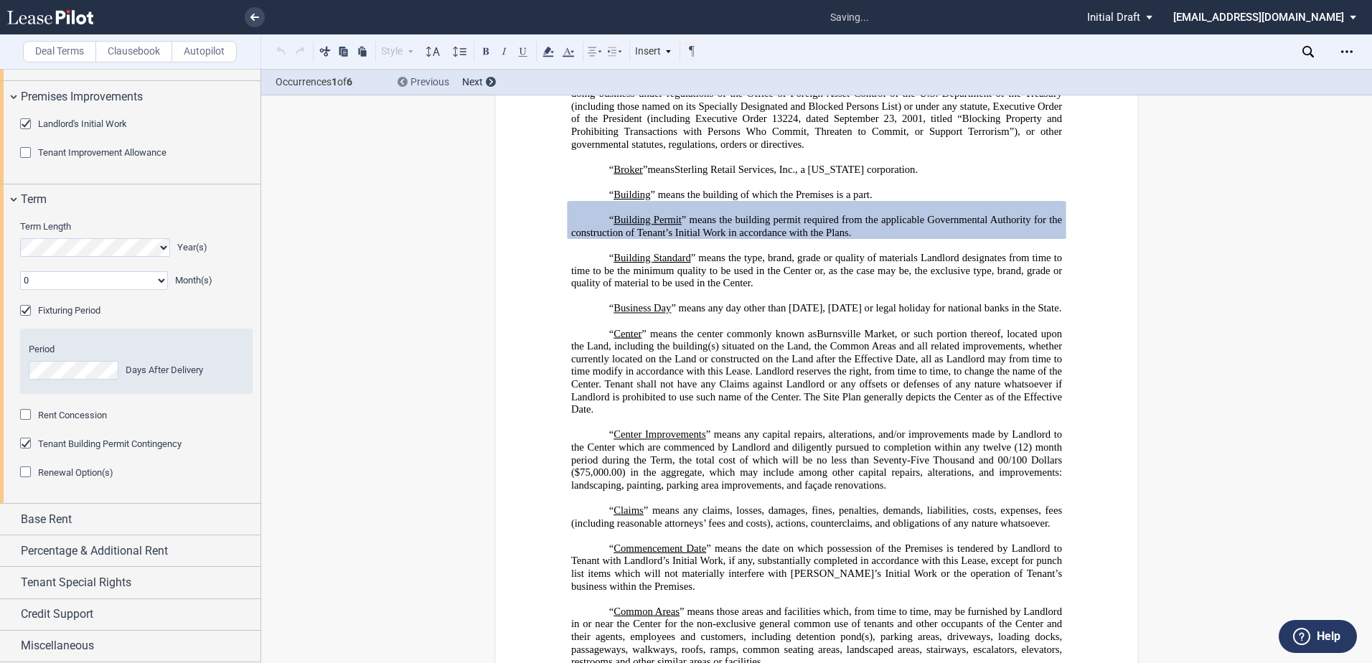
scroll to position [585, 0]
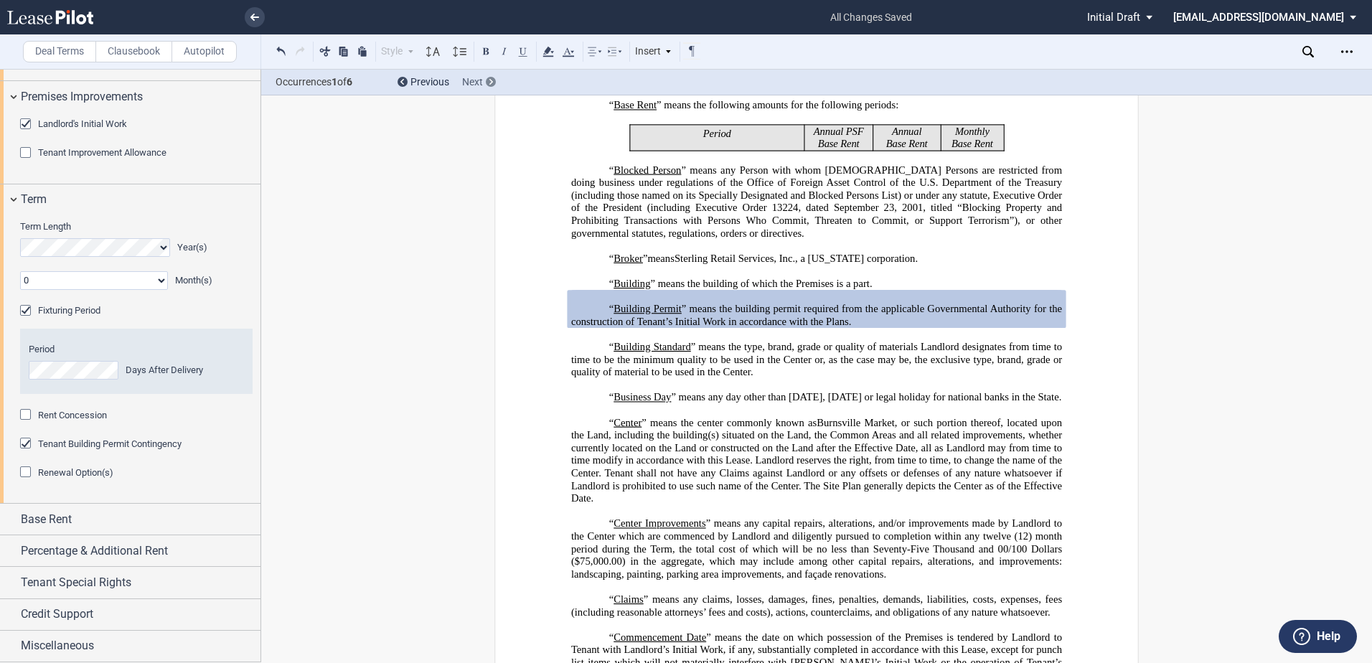
click at [478, 85] on span "Next" at bounding box center [472, 81] width 21 height 11
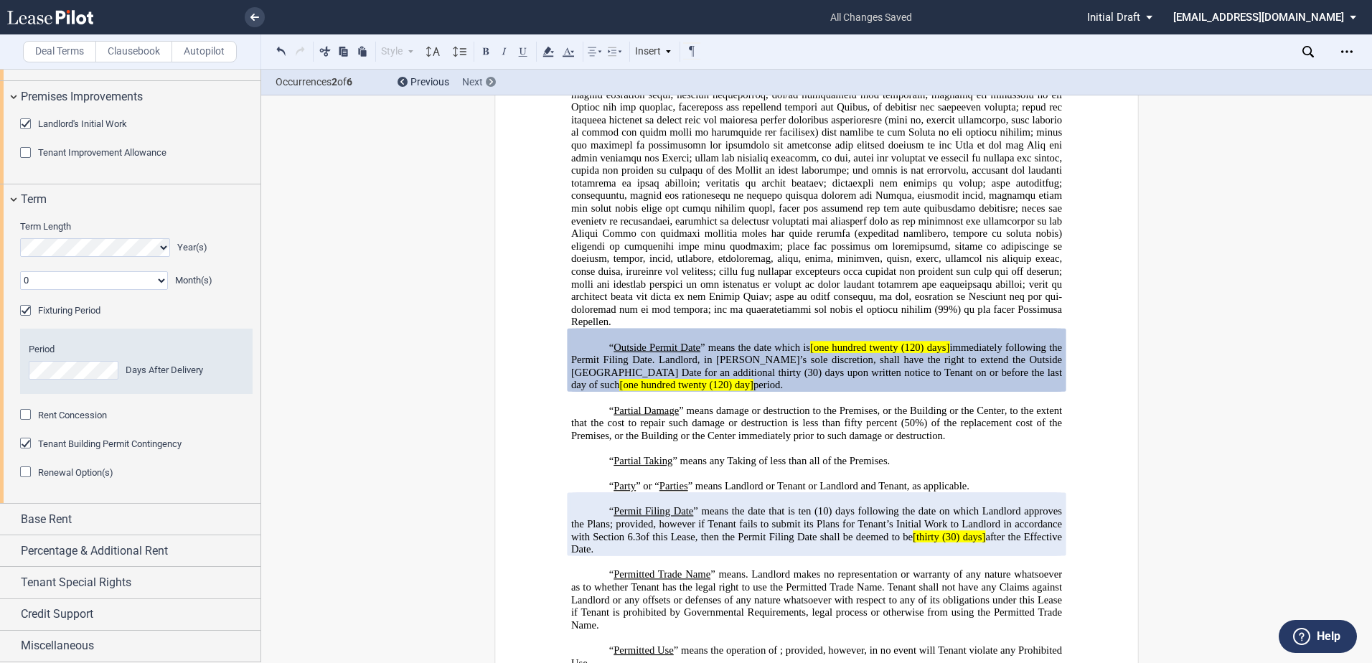
scroll to position [3236, 0]
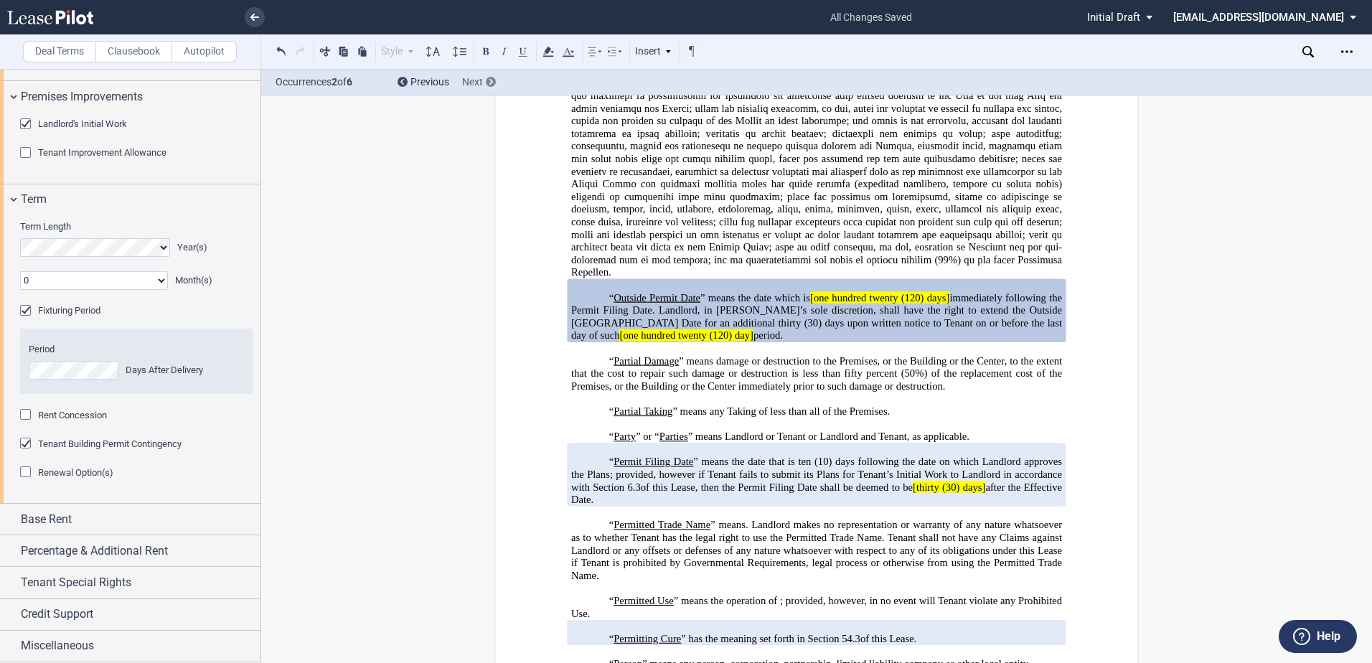
click at [487, 76] on div "Next" at bounding box center [479, 82] width 34 height 14
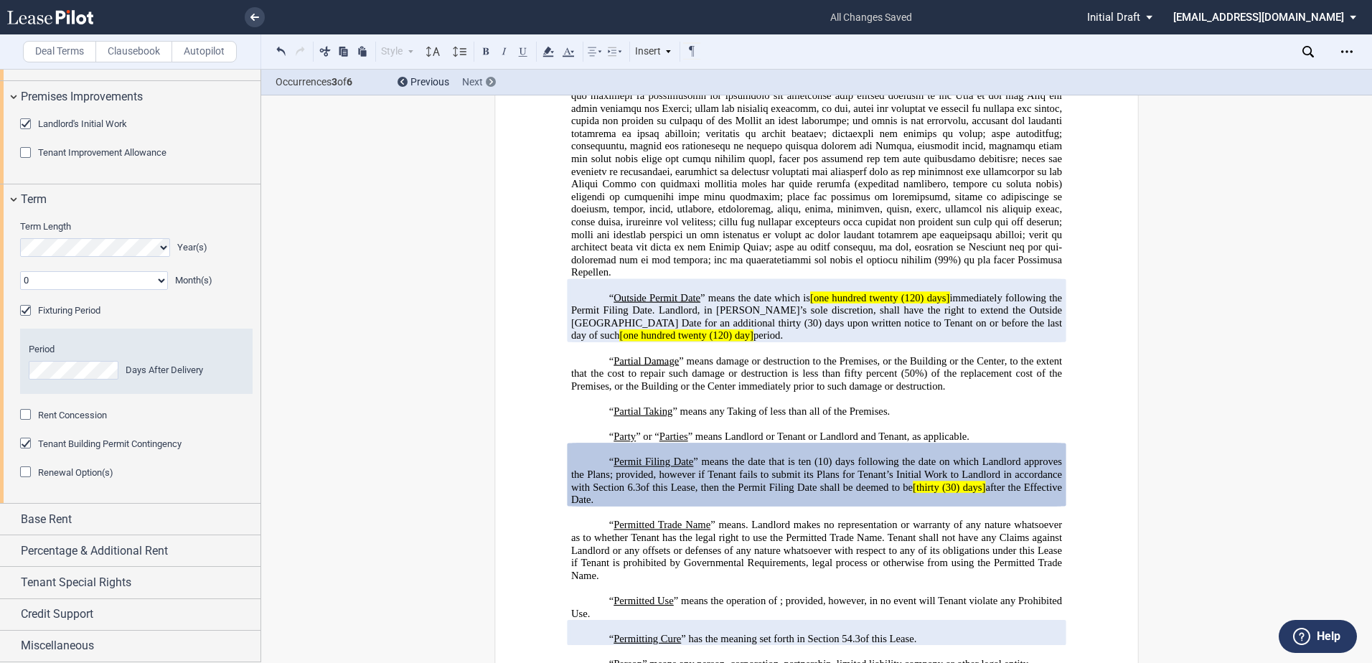
click at [482, 86] on span "Next" at bounding box center [472, 81] width 21 height 11
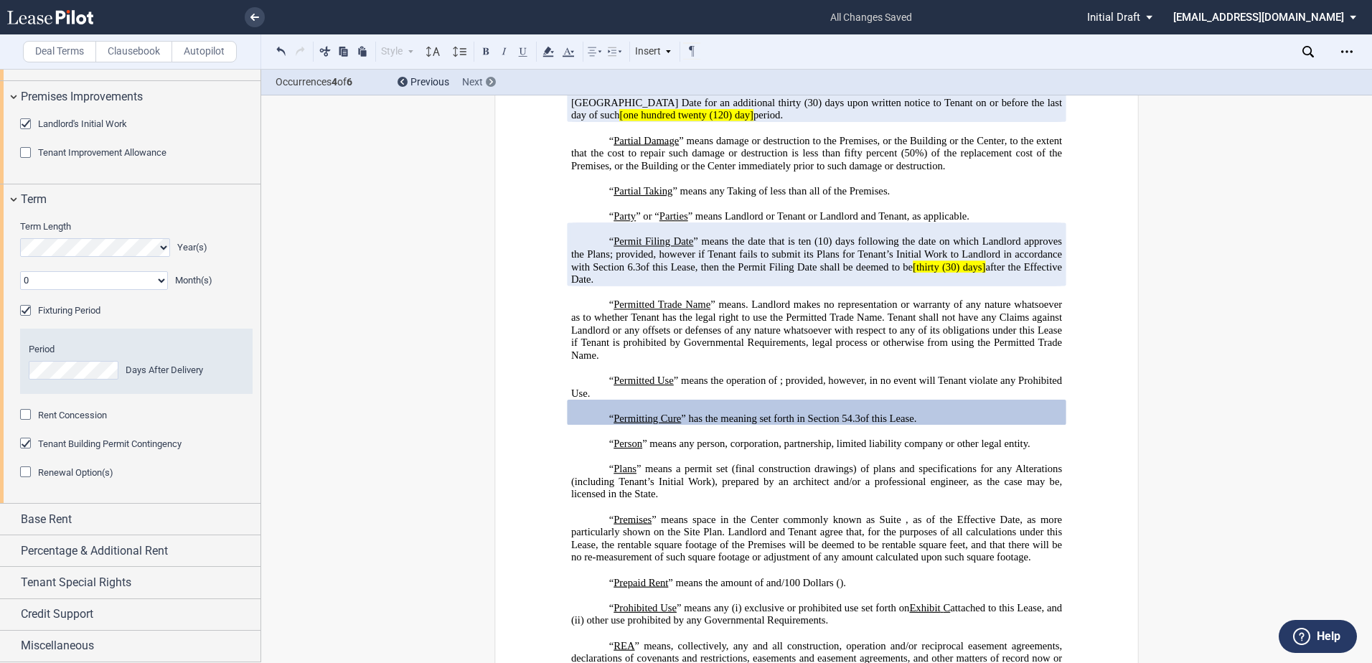
scroll to position [3561, 0]
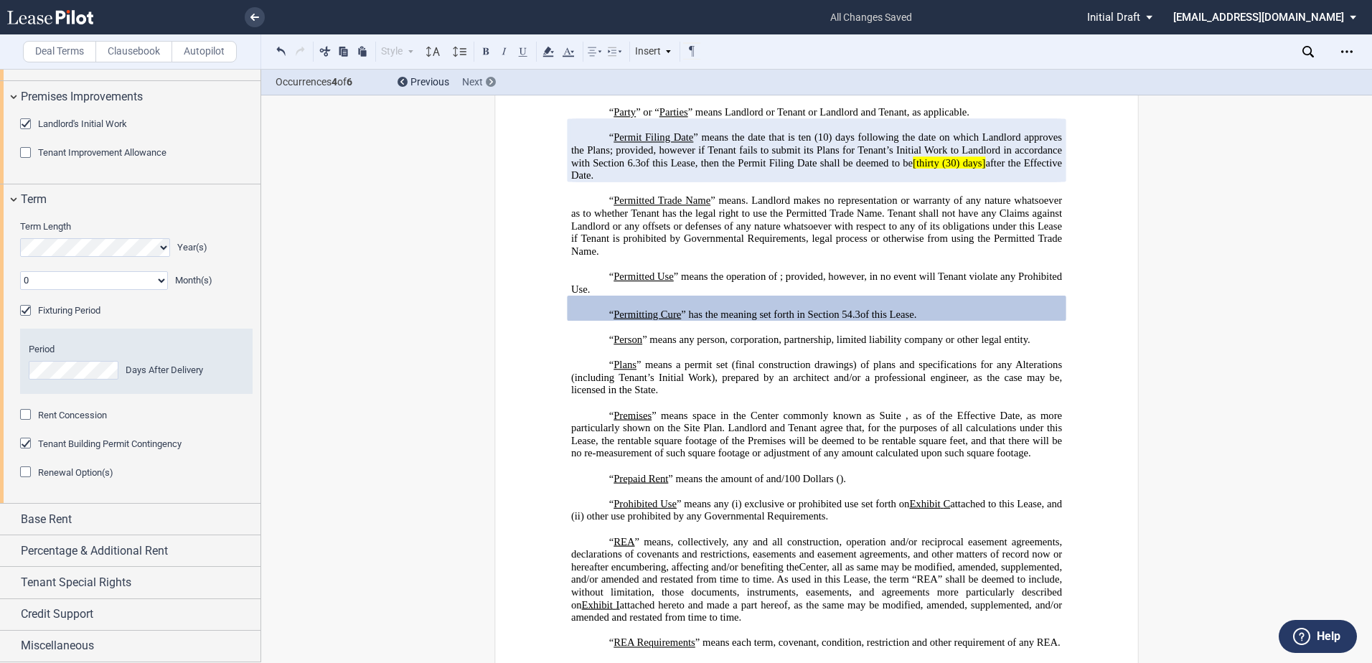
click at [464, 83] on span "Next" at bounding box center [472, 81] width 21 height 11
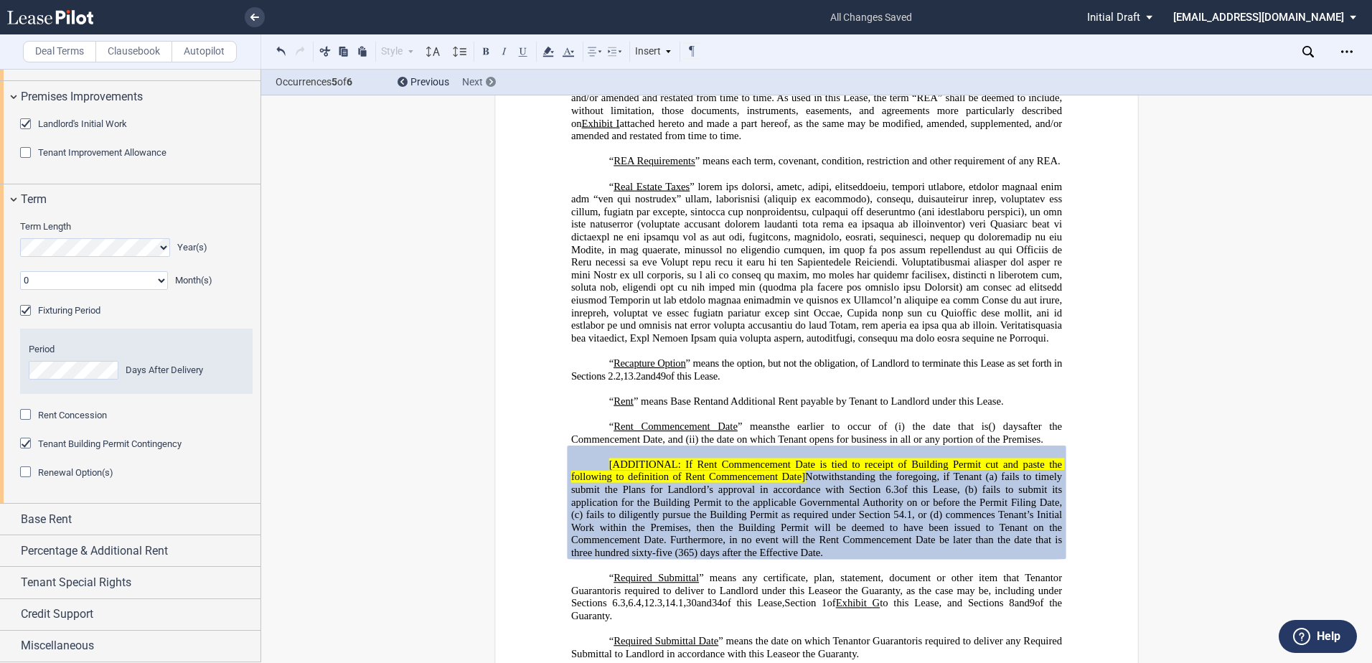
scroll to position [4257, 0]
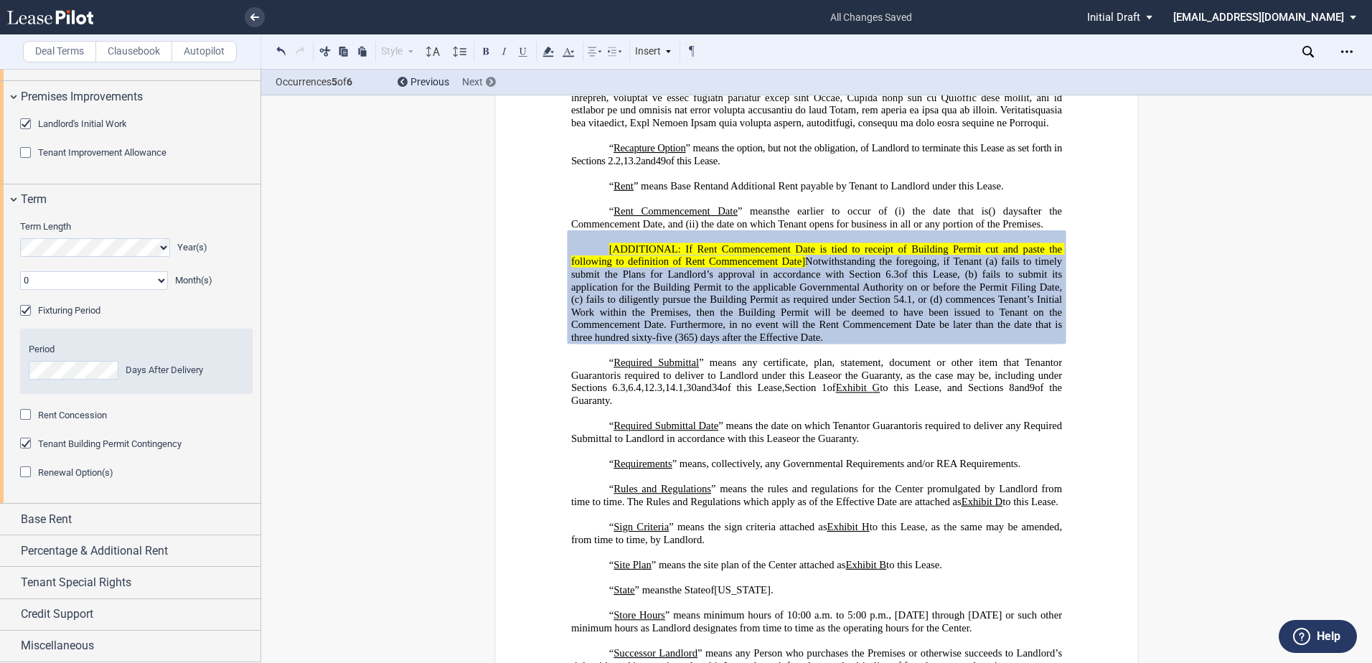
click at [468, 86] on span "Next" at bounding box center [472, 81] width 21 height 11
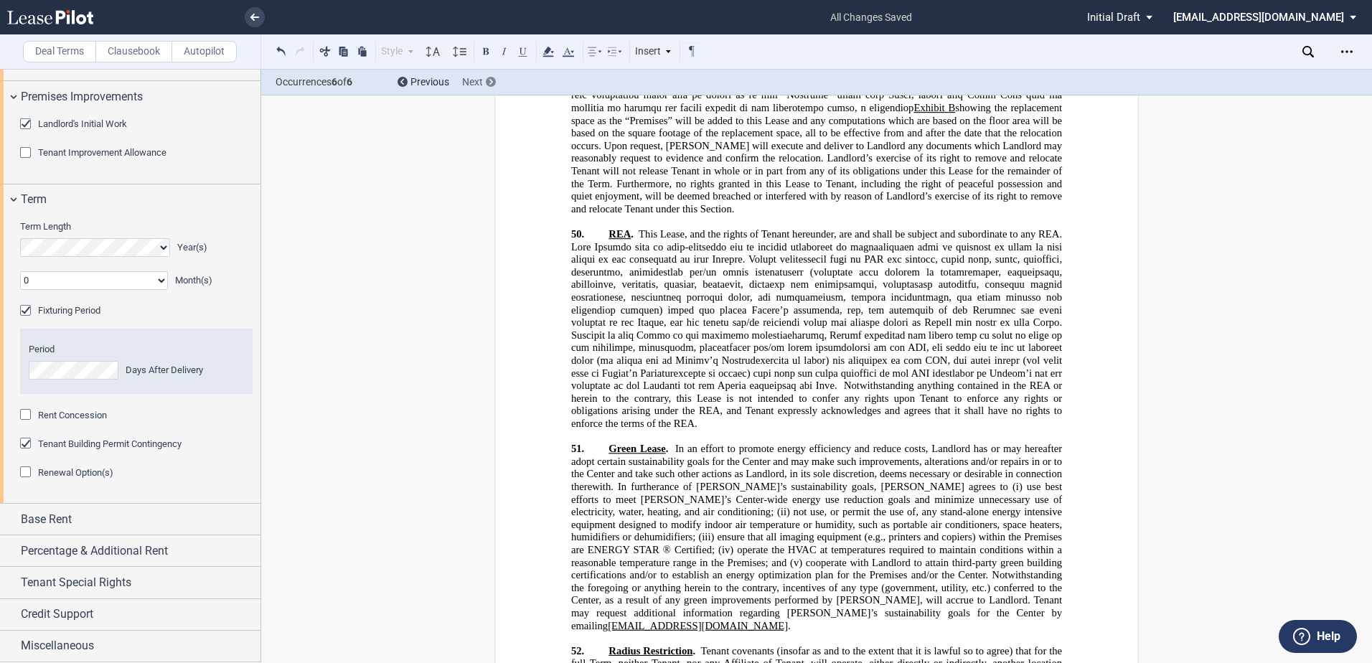
scroll to position [21367, 0]
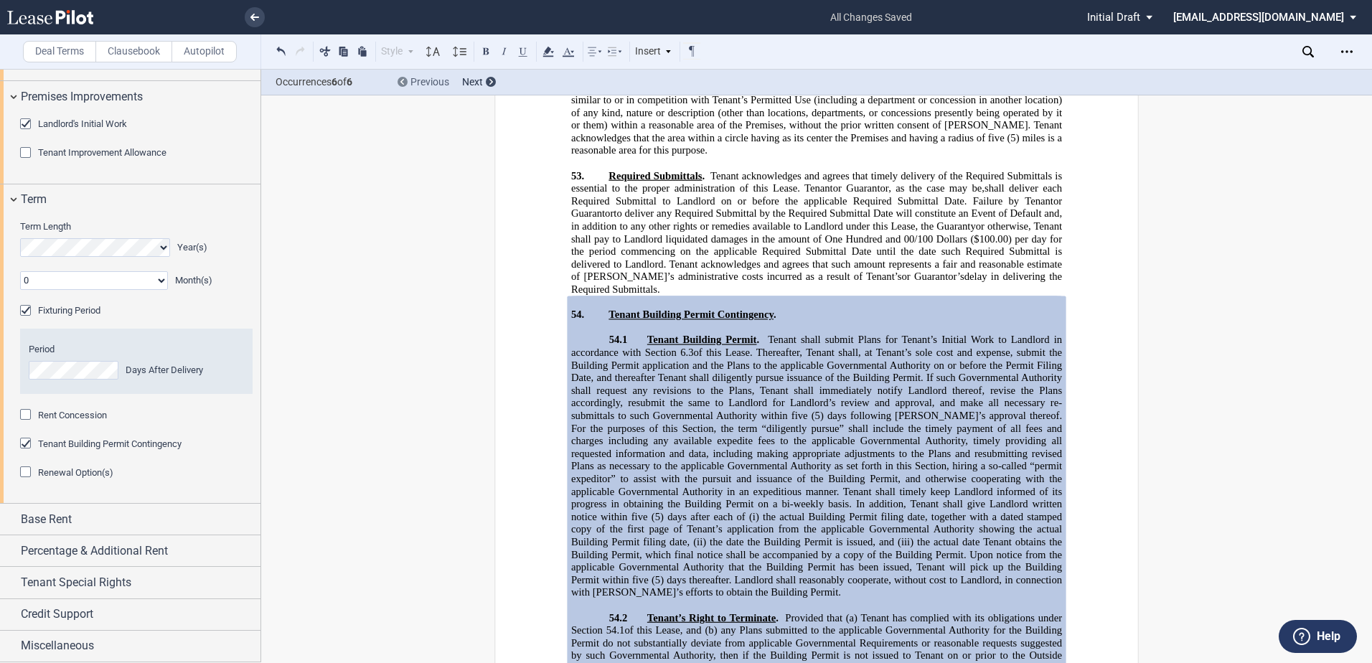
click at [431, 85] on span "Previous" at bounding box center [430, 81] width 39 height 11
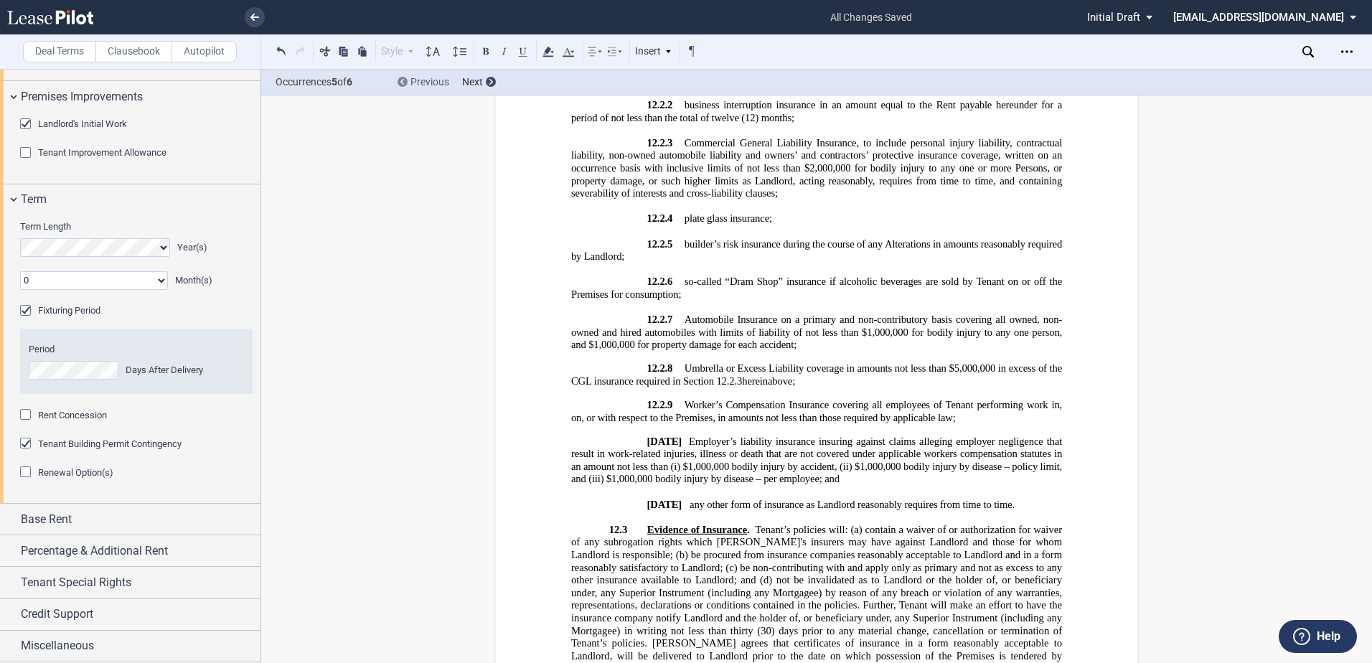
scroll to position [4257, 0]
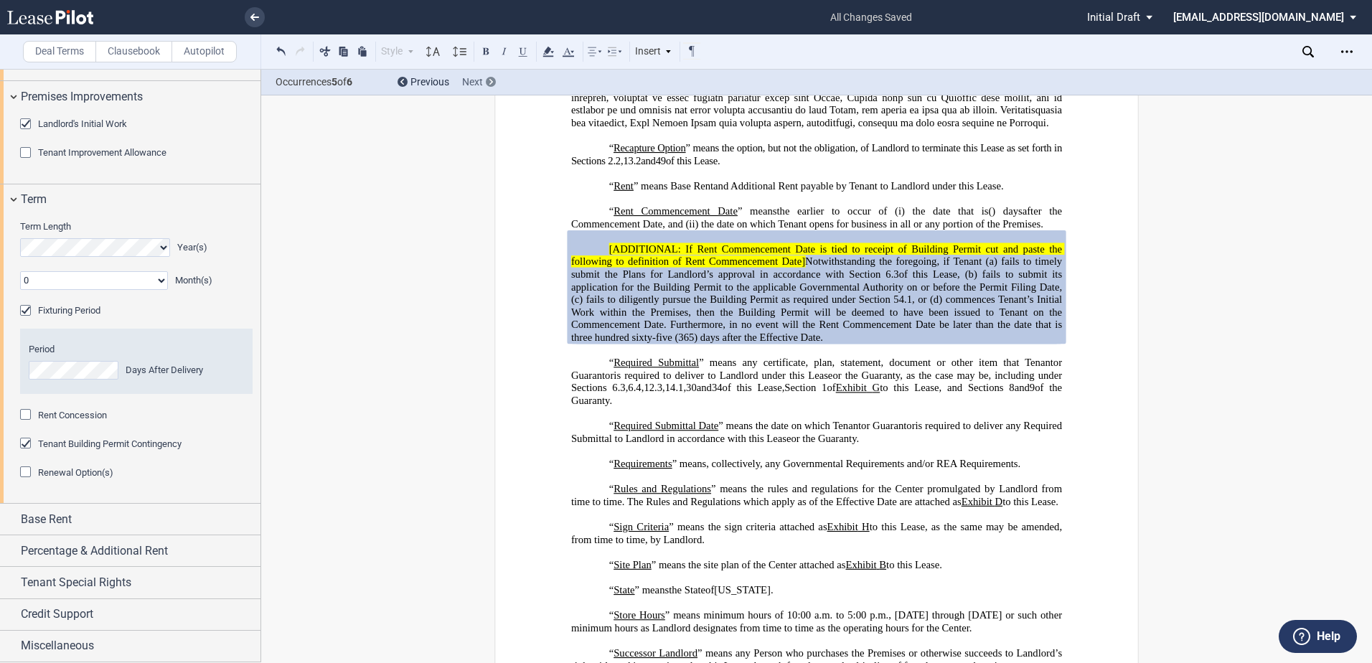
click at [484, 88] on div "Next" at bounding box center [479, 82] width 34 height 14
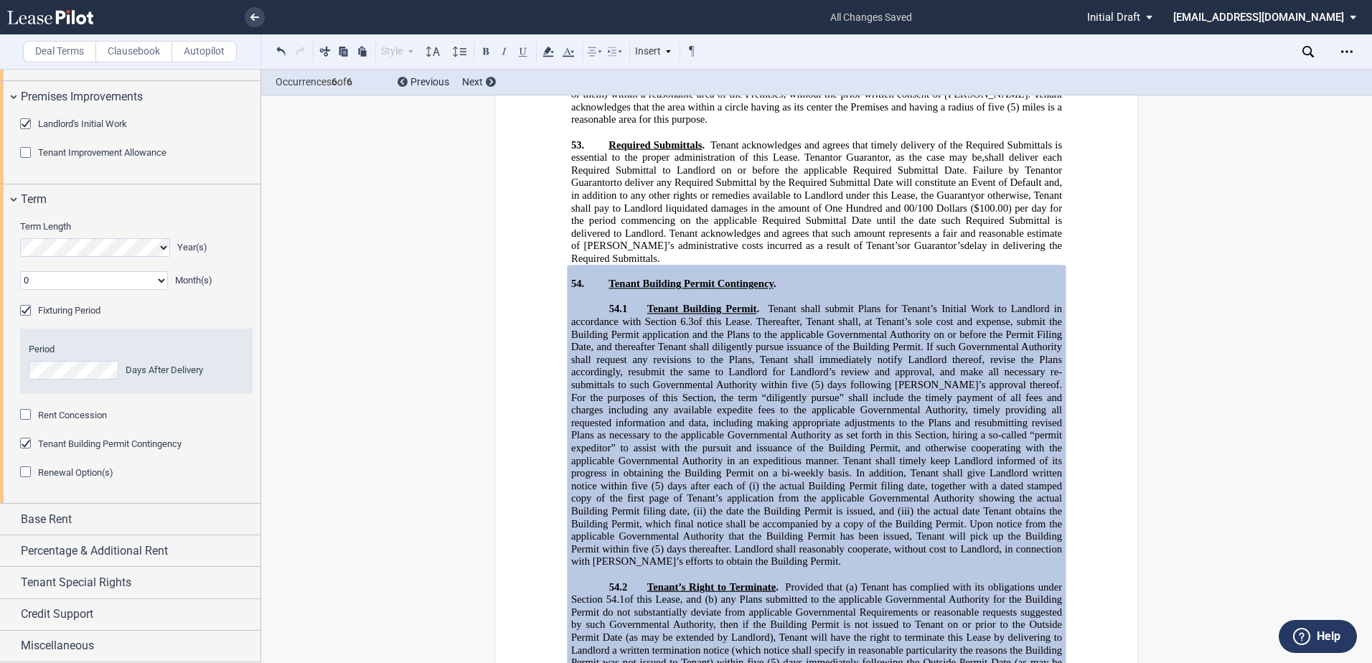
scroll to position [21654, 0]
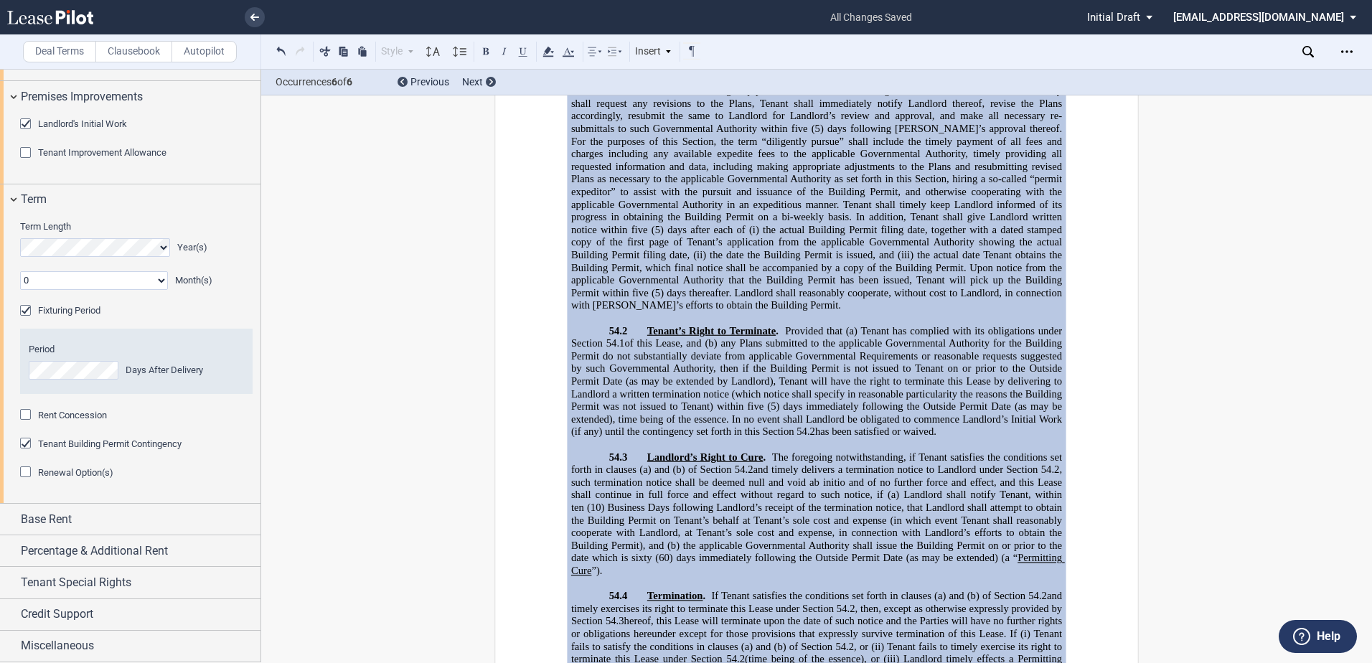
click at [45, 449] on span "Tenant Building Permit Contingency" at bounding box center [110, 444] width 144 height 11
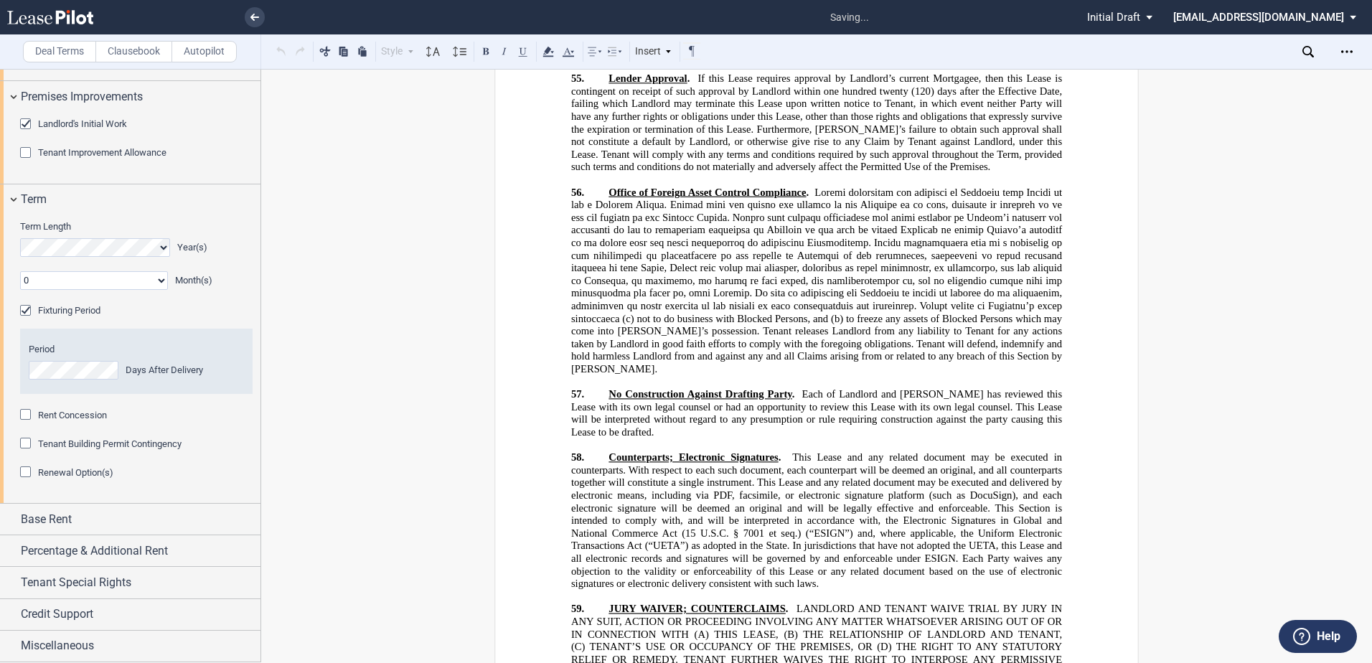
scroll to position [1059, 0]
click at [56, 528] on span "Base Rent" at bounding box center [46, 519] width 51 height 17
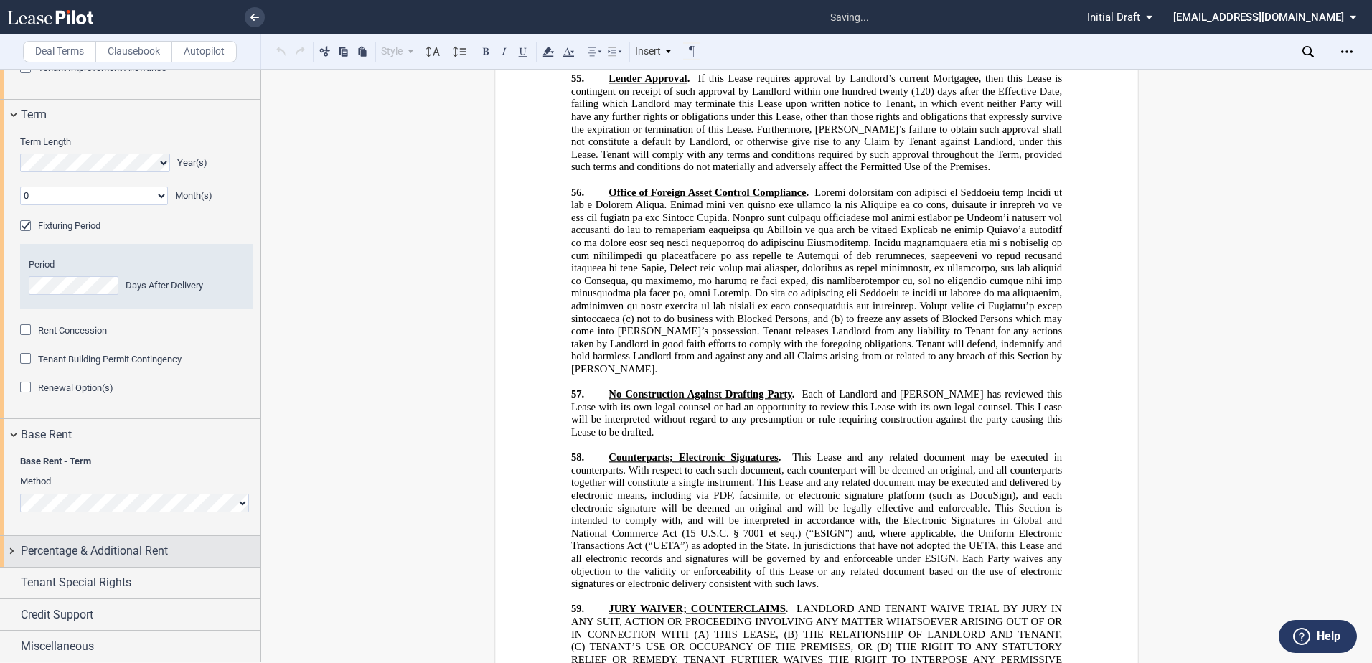
click at [64, 549] on span "Percentage & Additional Rent" at bounding box center [94, 551] width 147 height 17
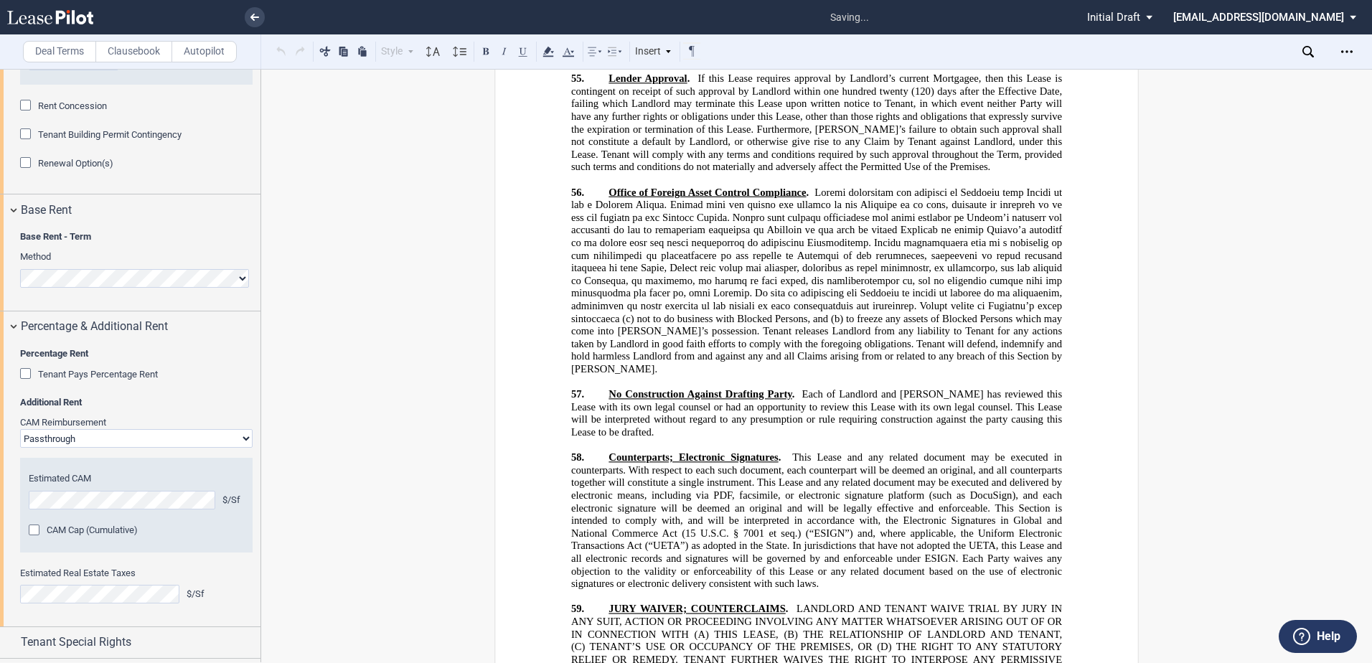
scroll to position [1433, 0]
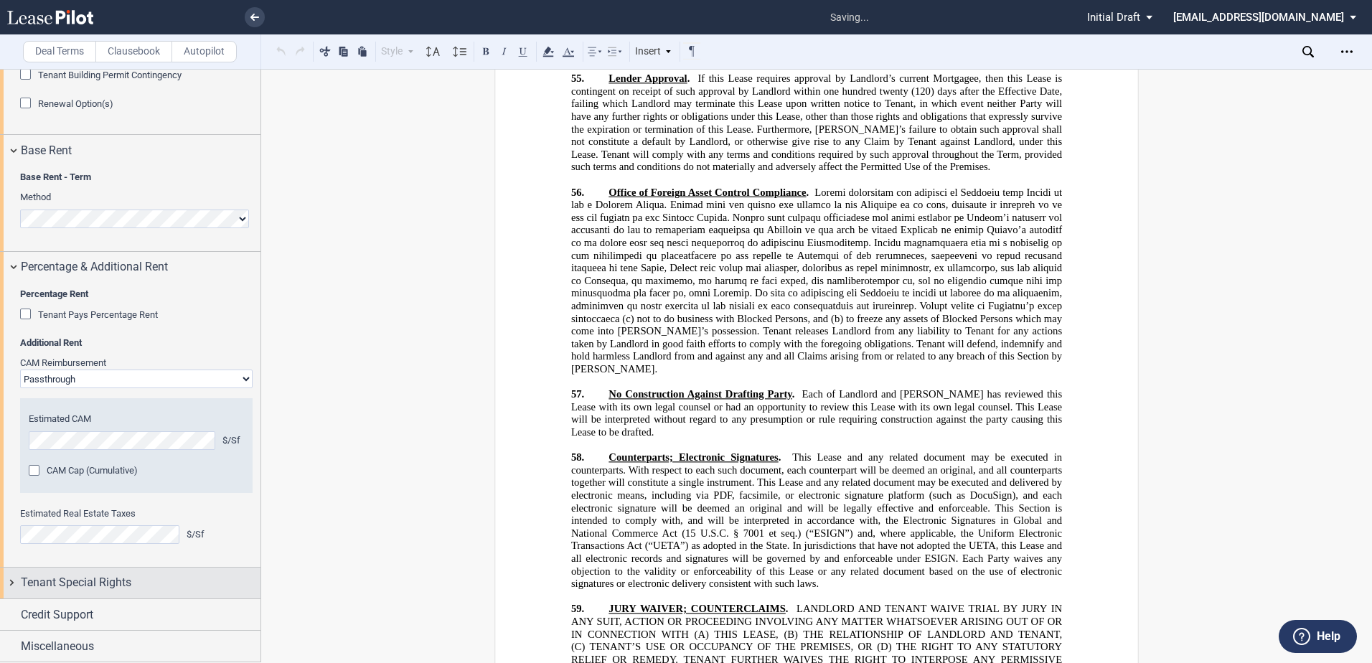
click at [71, 576] on span "Tenant Special Rights" at bounding box center [76, 582] width 111 height 17
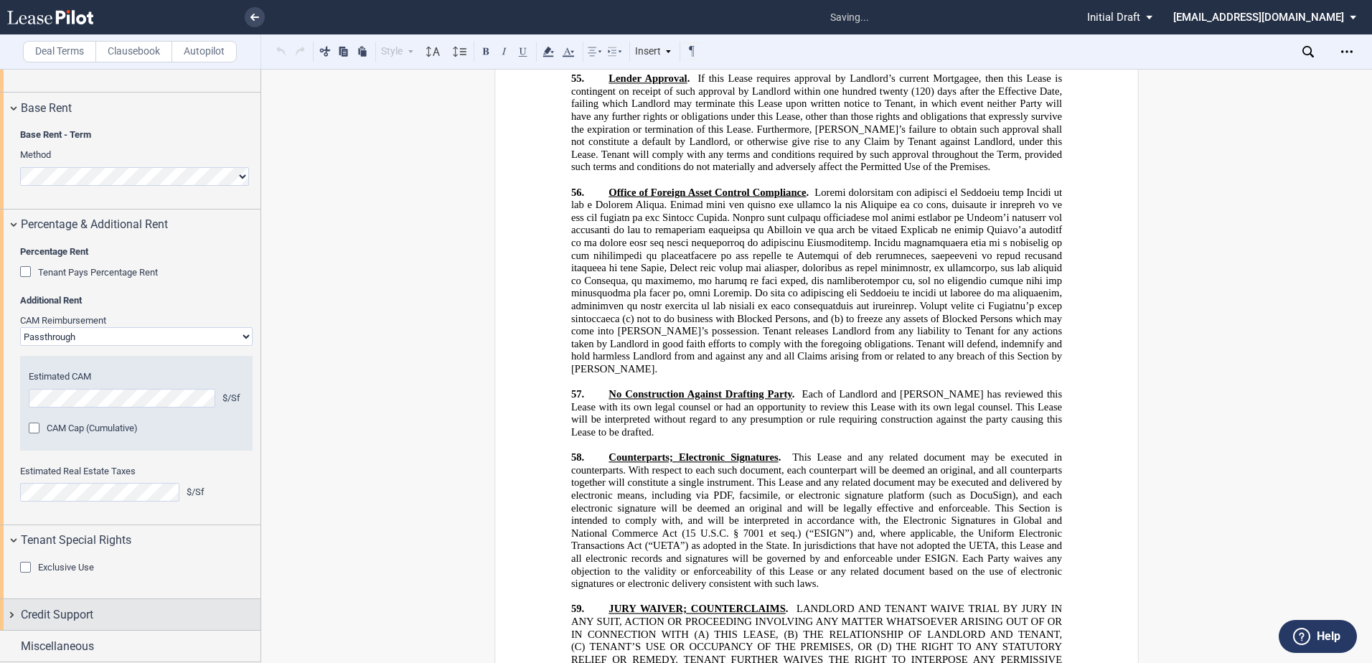
click at [79, 610] on span "Credit Support" at bounding box center [57, 614] width 72 height 17
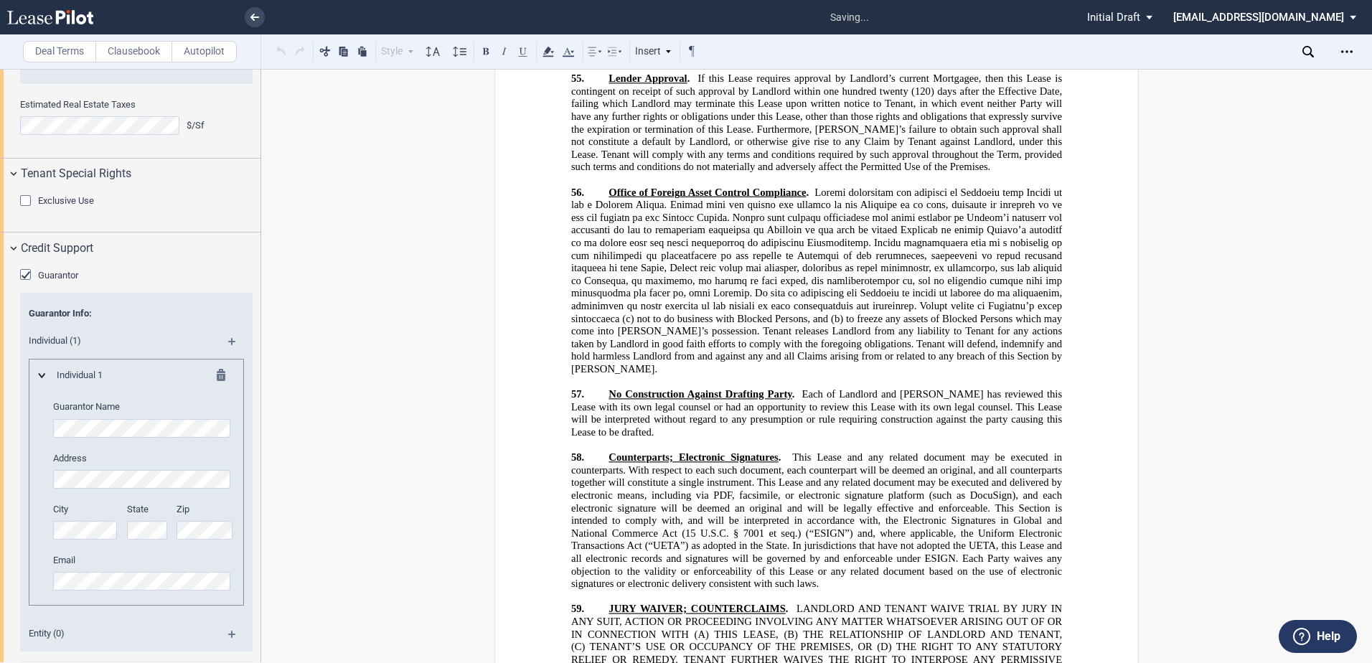
scroll to position [1967, 0]
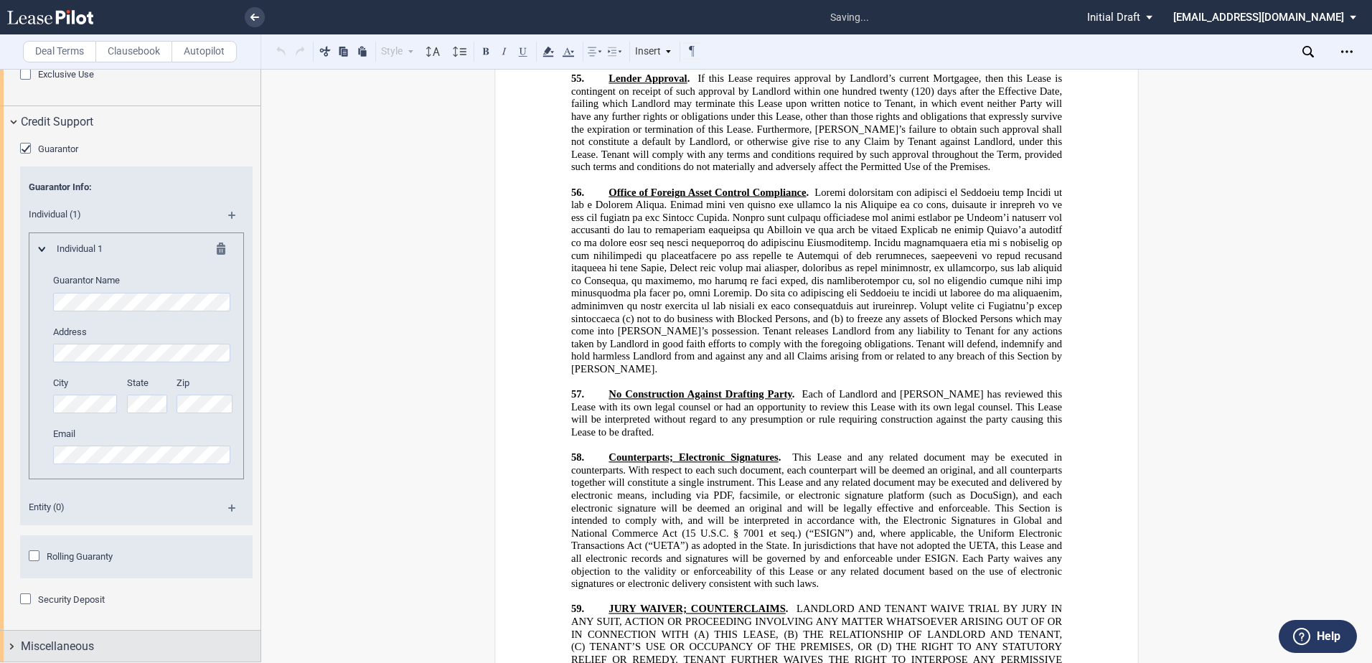
click at [88, 642] on span "Miscellaneous" at bounding box center [57, 646] width 73 height 17
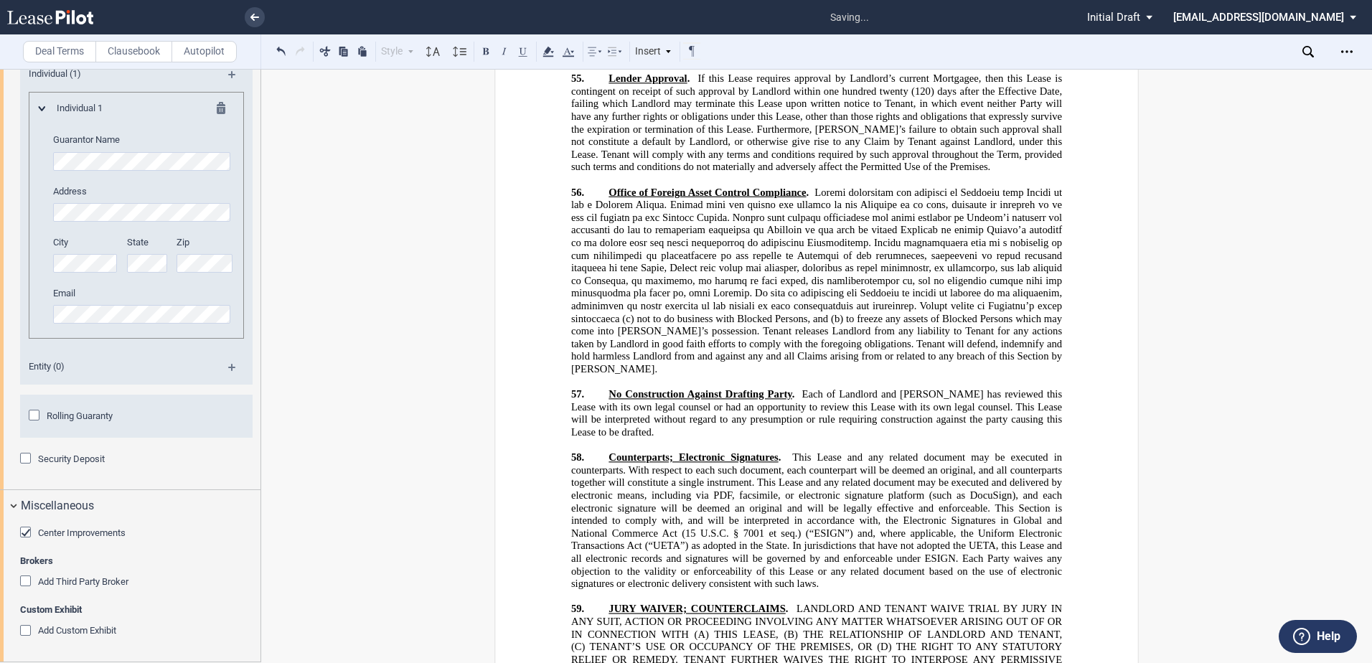
scroll to position [2108, 0]
click at [156, 44] on label "Clausebook" at bounding box center [133, 52] width 77 height 22
